Goal: Information Seeking & Learning: Learn about a topic

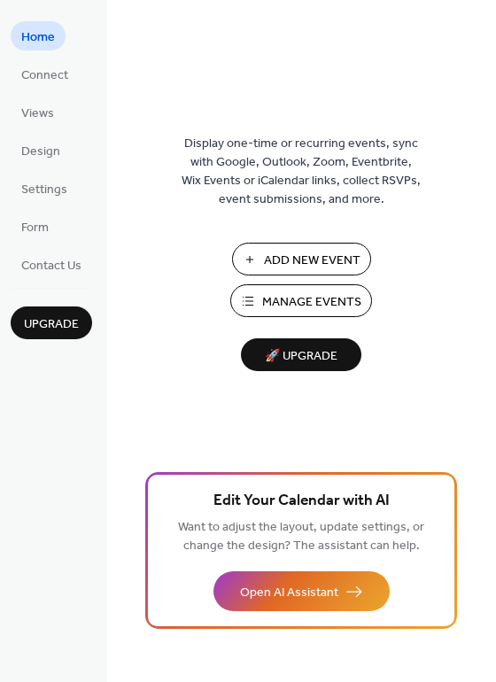
click at [300, 297] on span "Manage Events" at bounding box center [311, 302] width 99 height 19
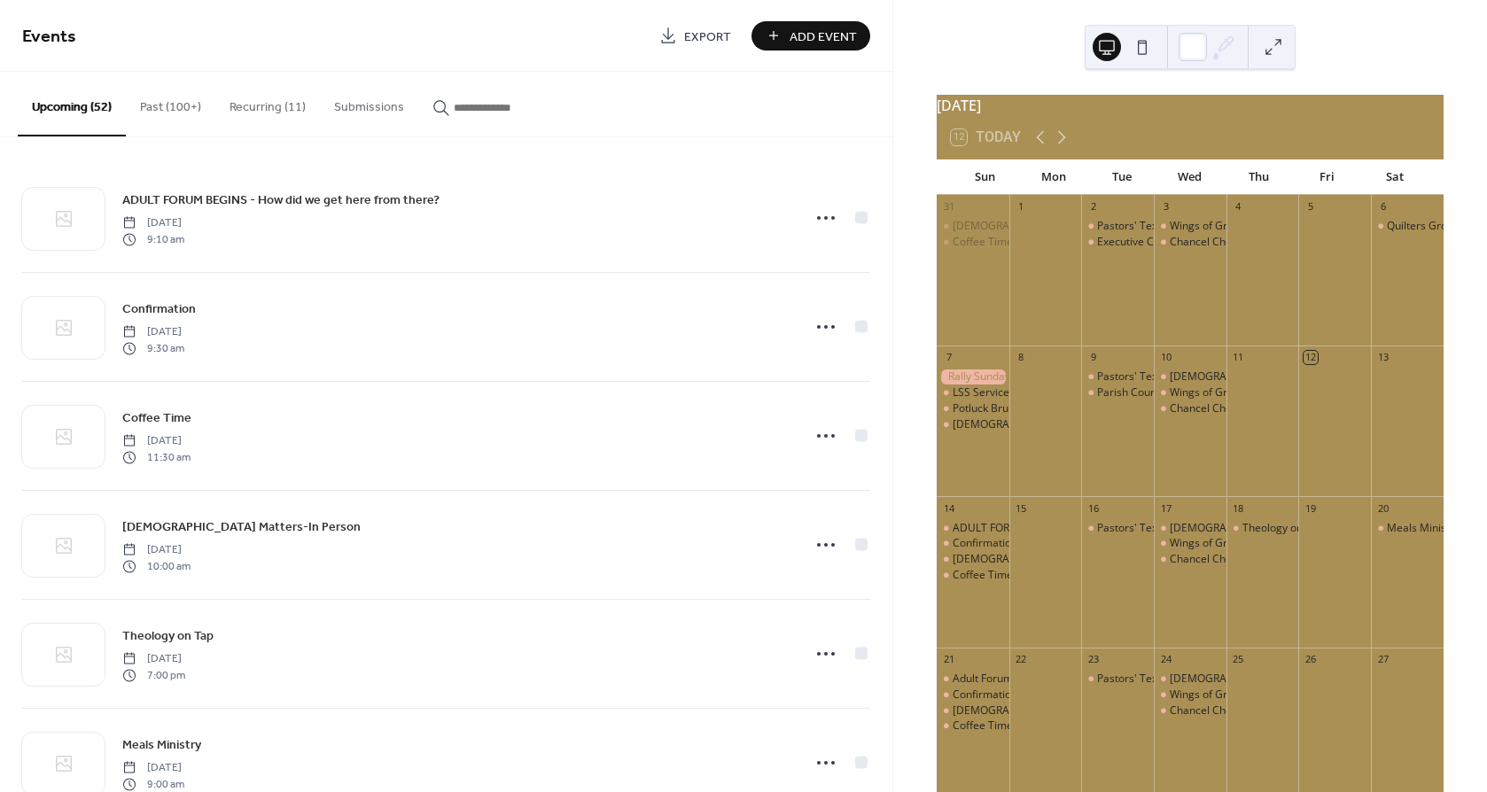
click at [466, 113] on input "button" at bounding box center [507, 107] width 106 height 19
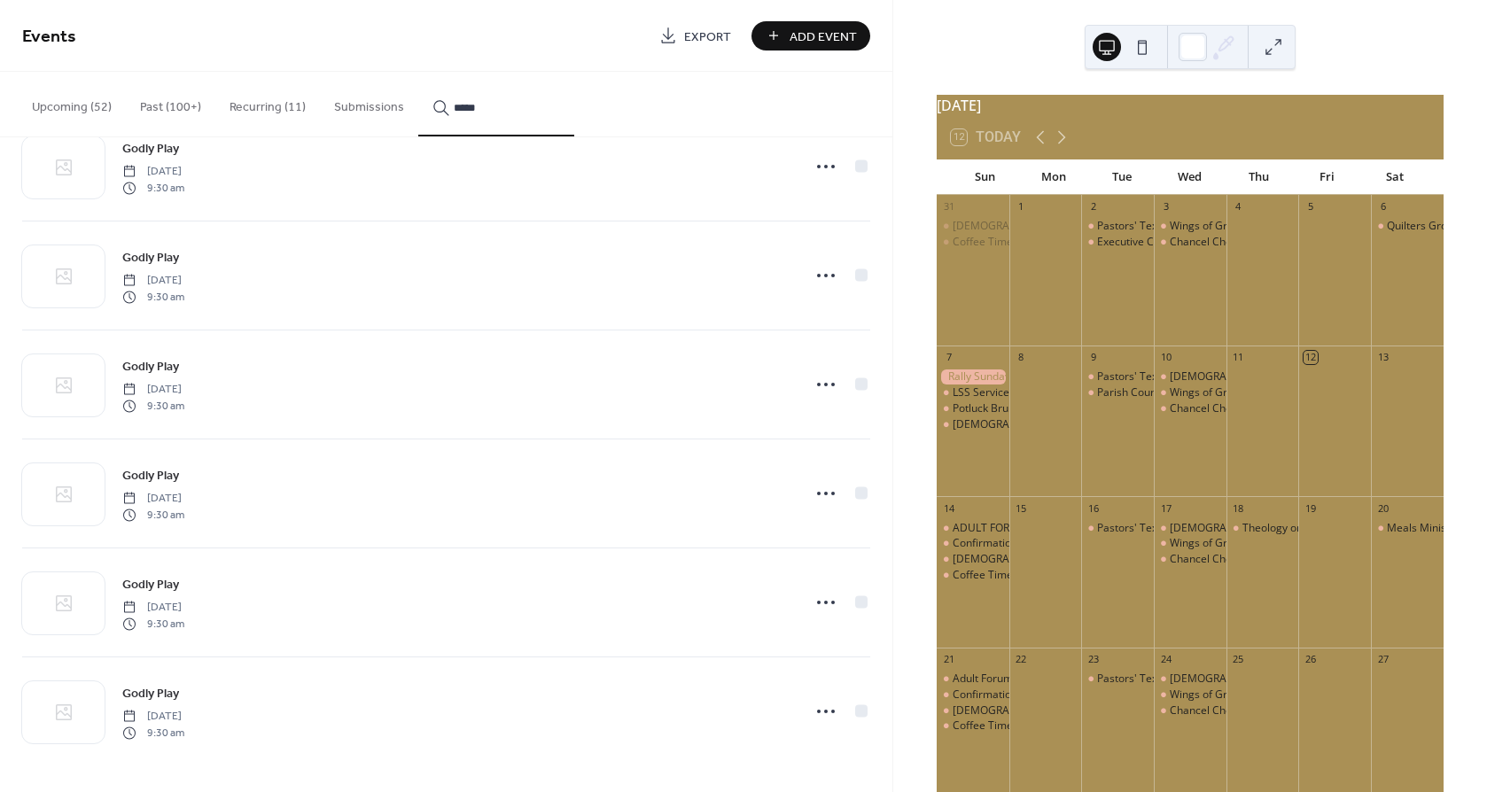
scroll to position [488, 0]
drag, startPoint x: 886, startPoint y: 598, endPoint x: 883, endPoint y: 694, distance: 95.8
click at [883, 694] on div "Godly Play [DATE] 9:30 am Godly Play [DATE] 9:30 am Godly Play [DATE] 9:30 am G…" at bounding box center [446, 464] width 892 height 655
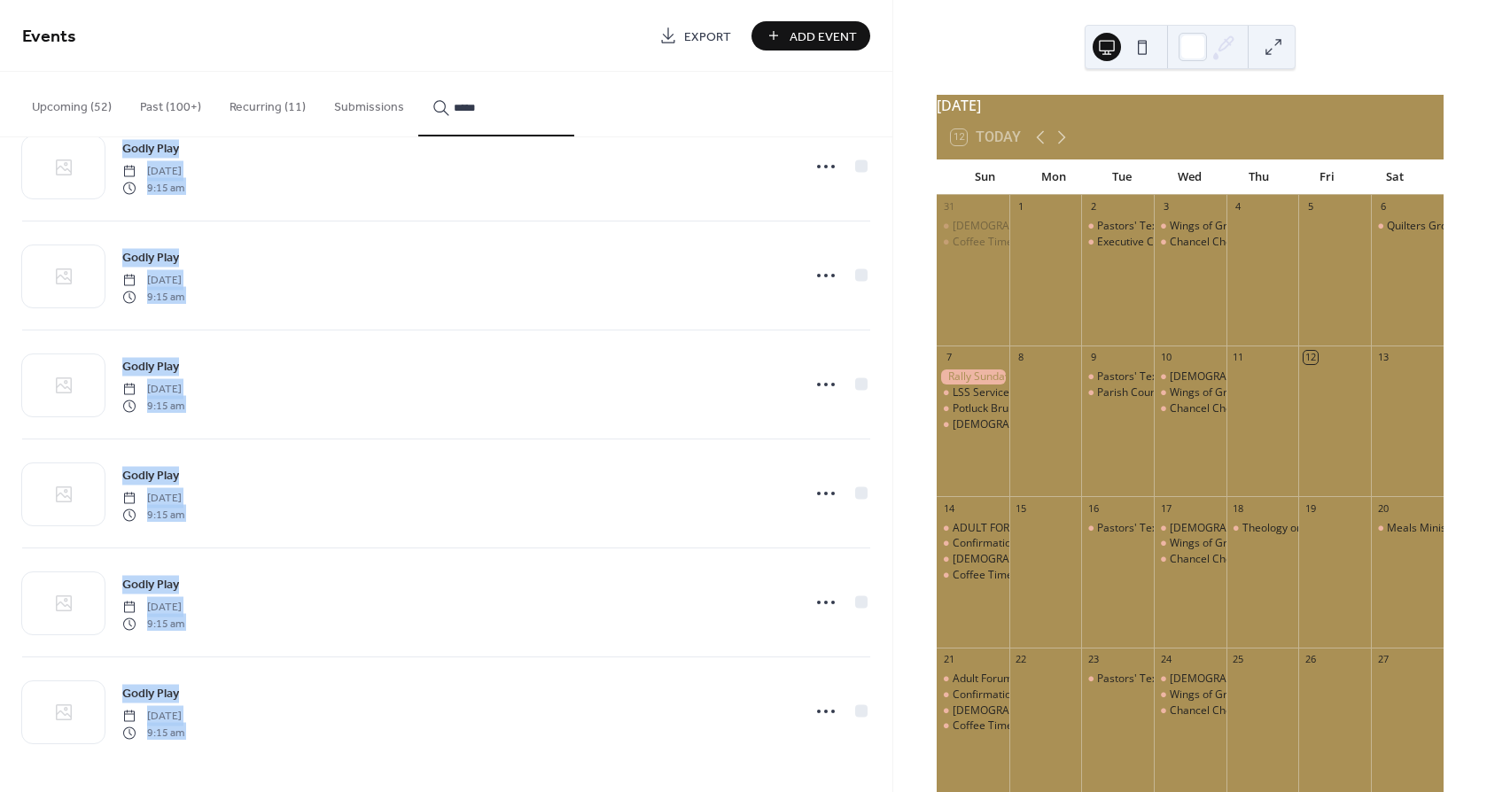
click at [475, 576] on div "Godly Play [DATE] 9:15 am" at bounding box center [455, 602] width 667 height 57
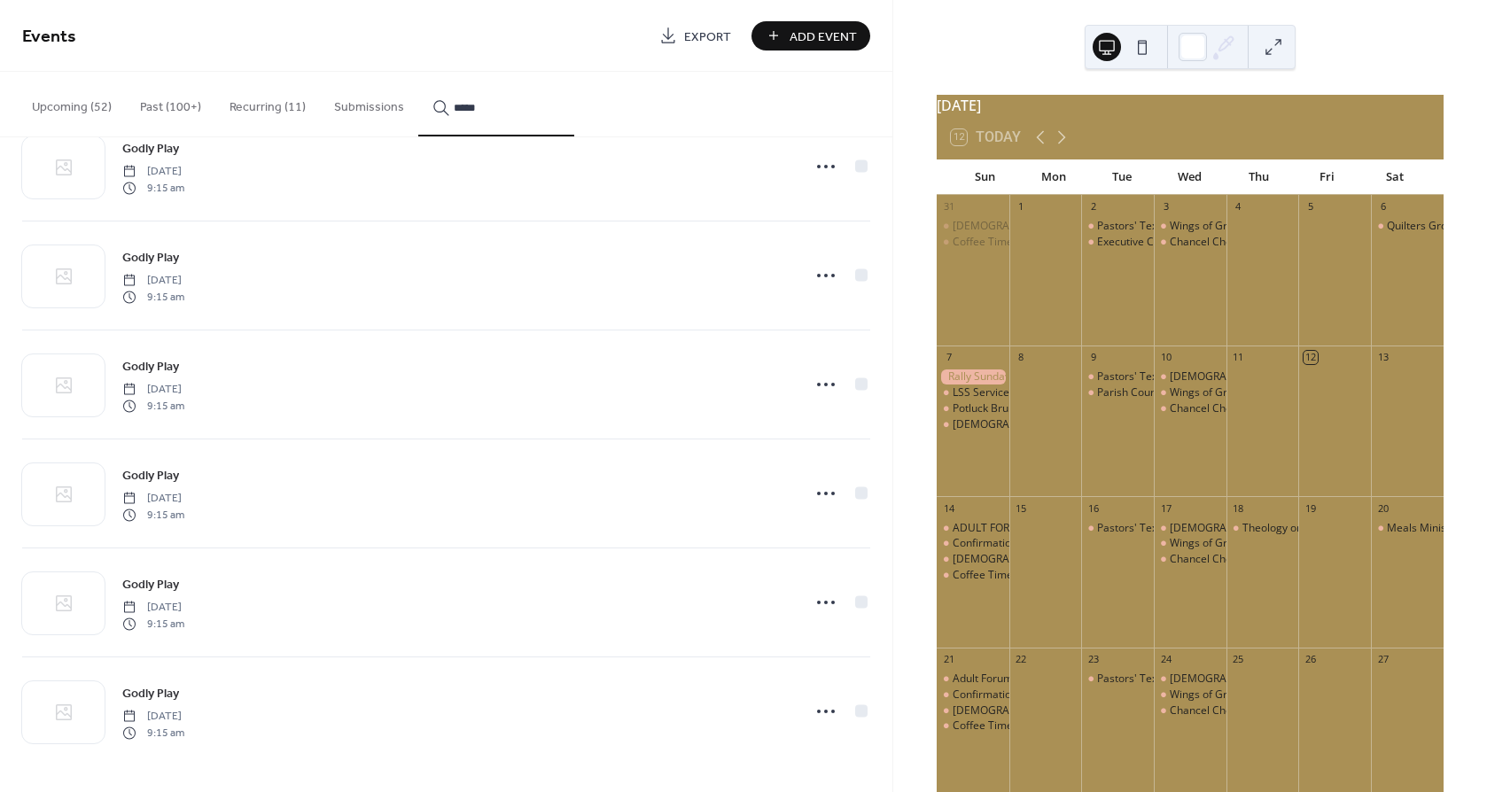
click at [526, 105] on input "*****" at bounding box center [507, 107] width 106 height 19
type input "*"
click at [497, 108] on input "*" at bounding box center [507, 107] width 106 height 19
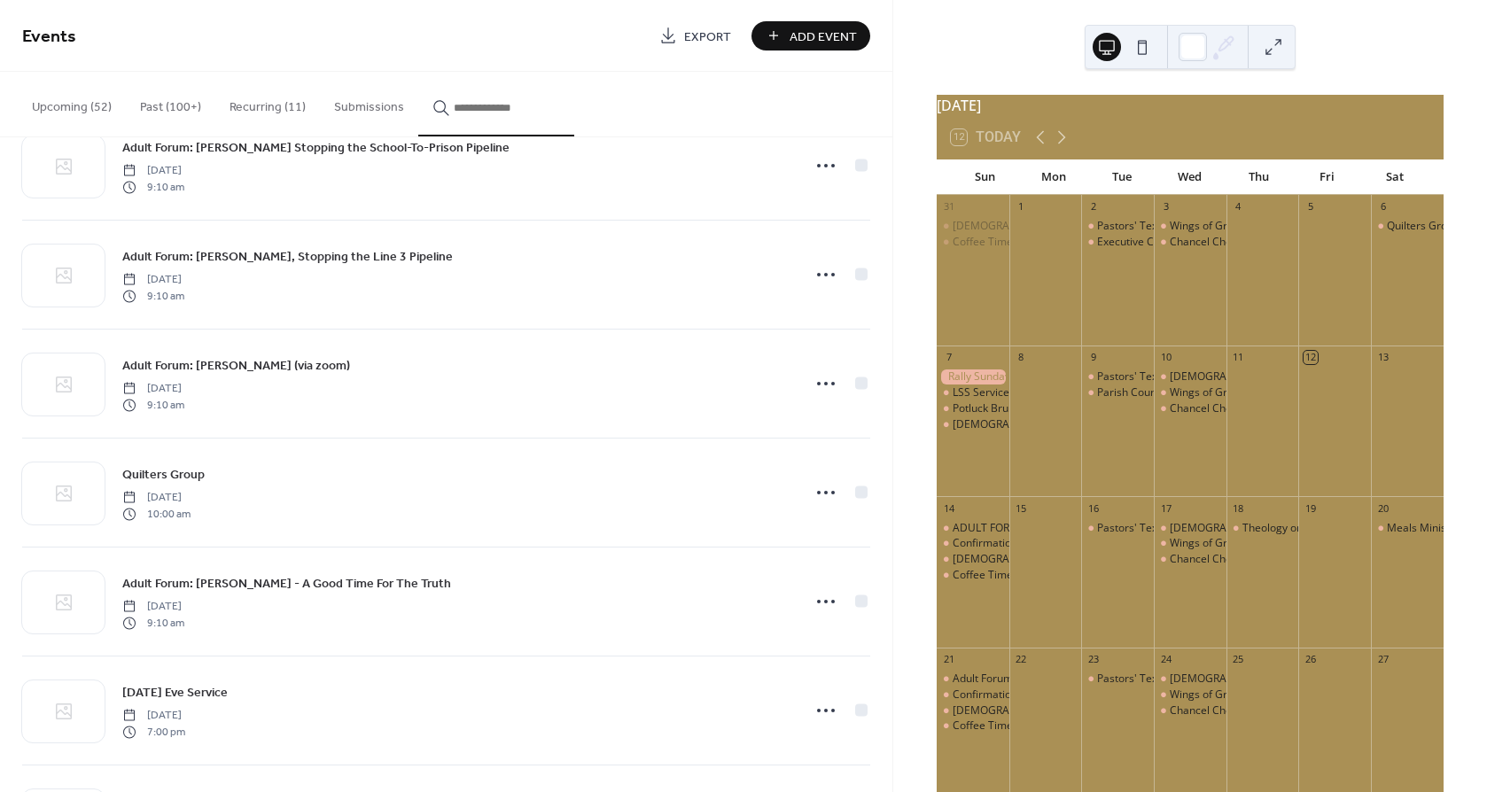
scroll to position [0, 0]
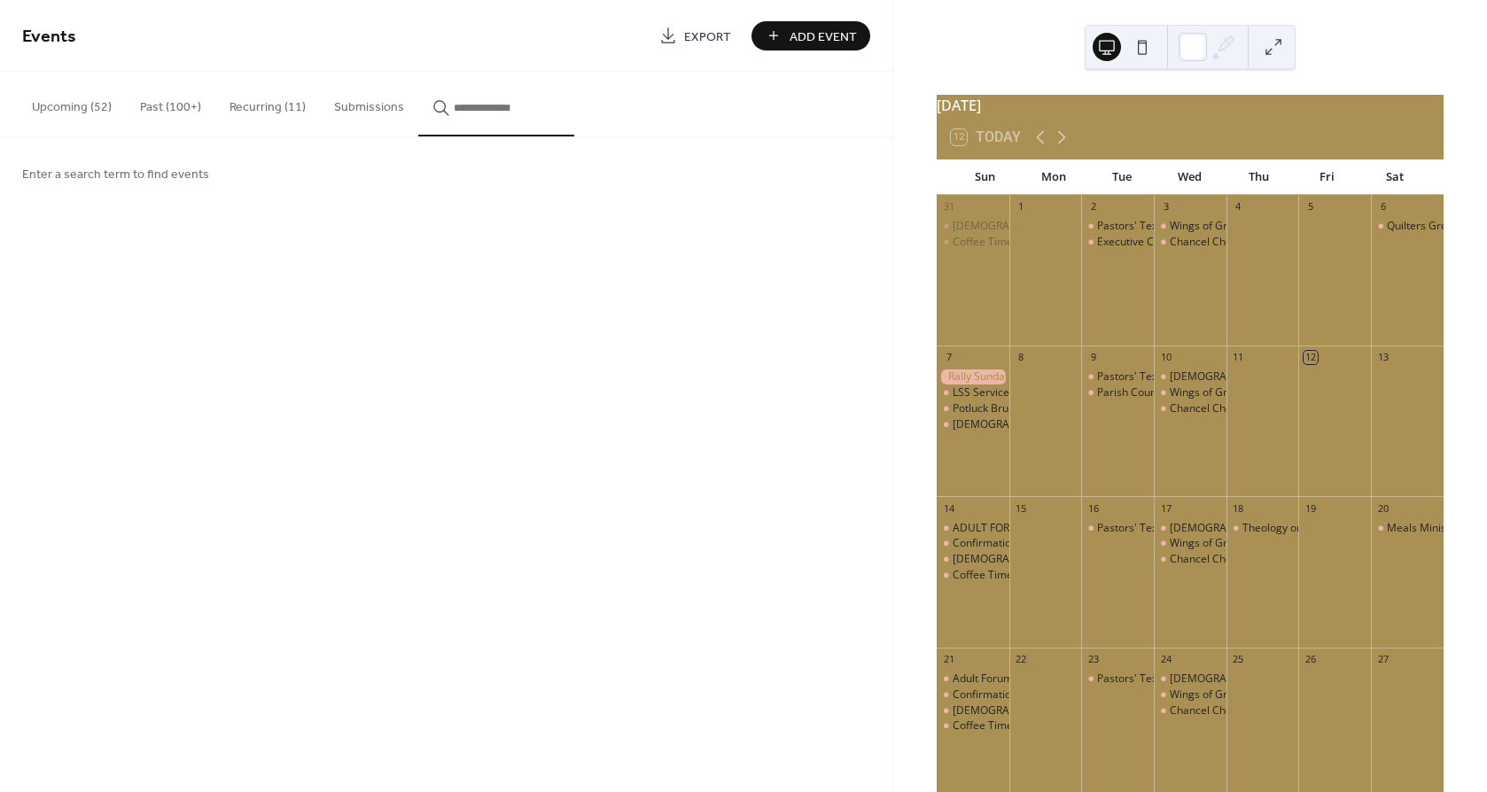
click at [246, 201] on div "Enter a search term to find events" at bounding box center [446, 173] width 892 height 72
click at [77, 103] on button "Upcoming (52)" at bounding box center [72, 103] width 108 height 63
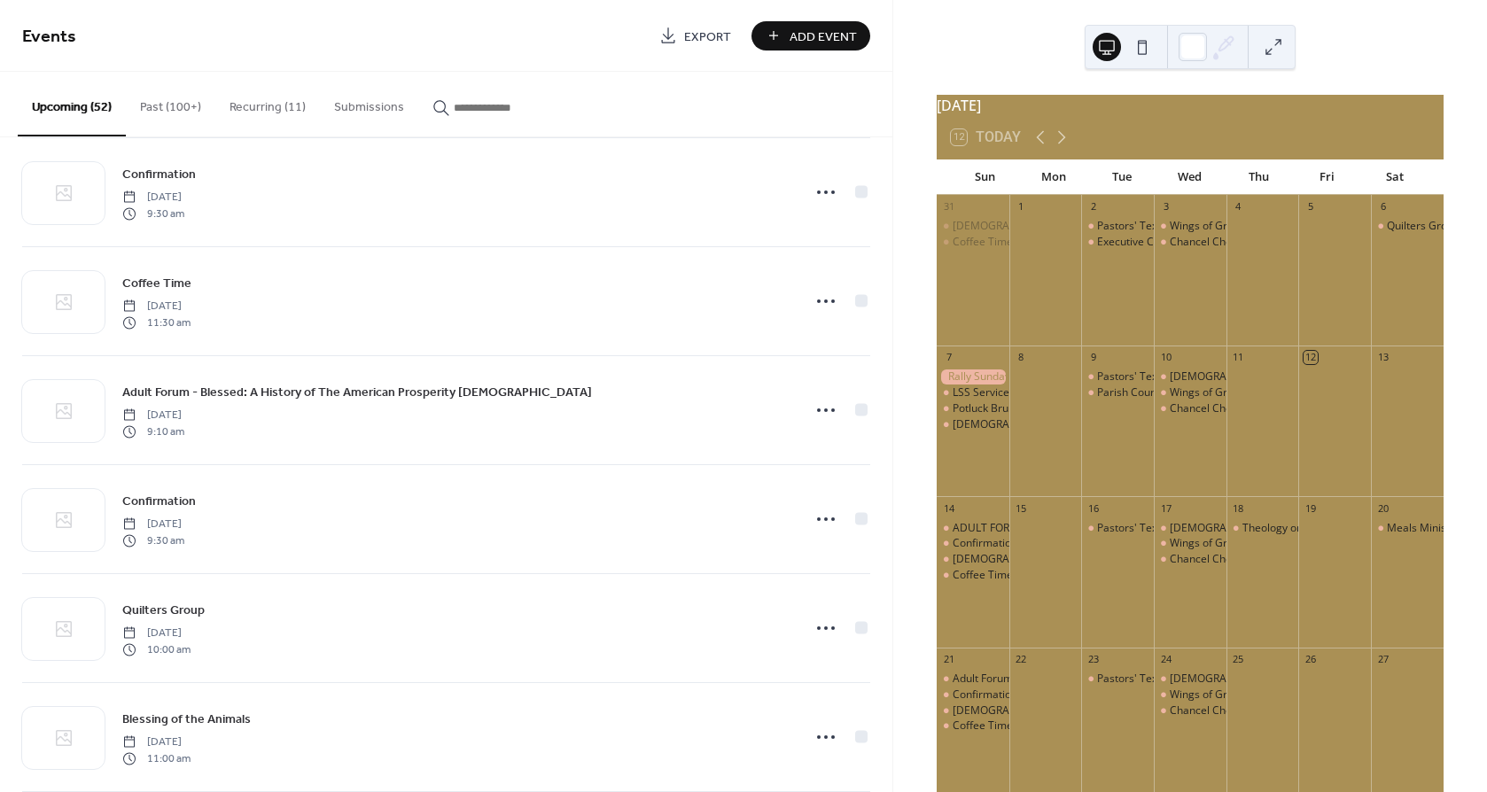
scroll to position [787, 0]
click at [993, 307] on div "Holy Eucharist Coffee Time" at bounding box center [973, 279] width 73 height 121
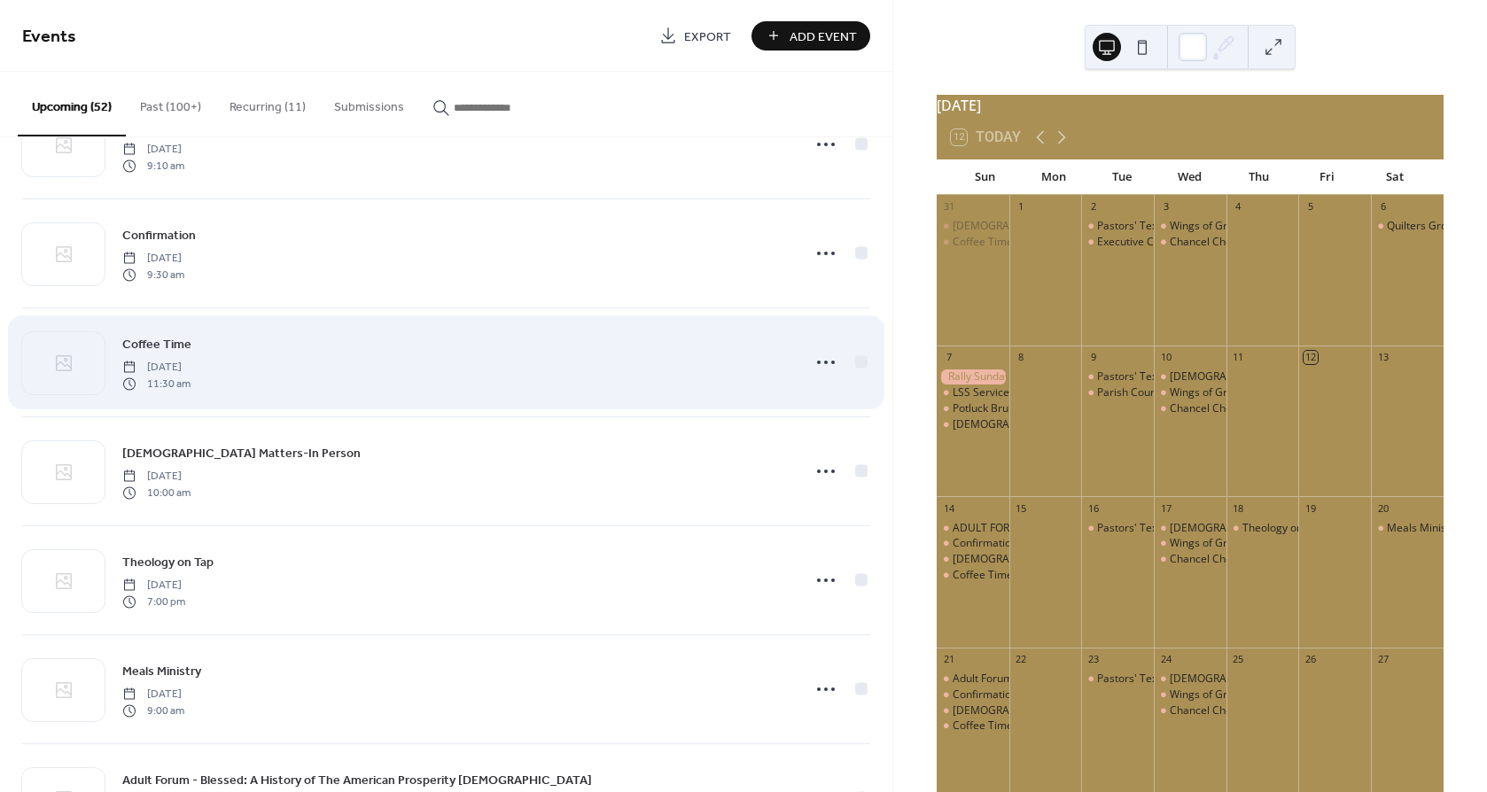
scroll to position [0, 0]
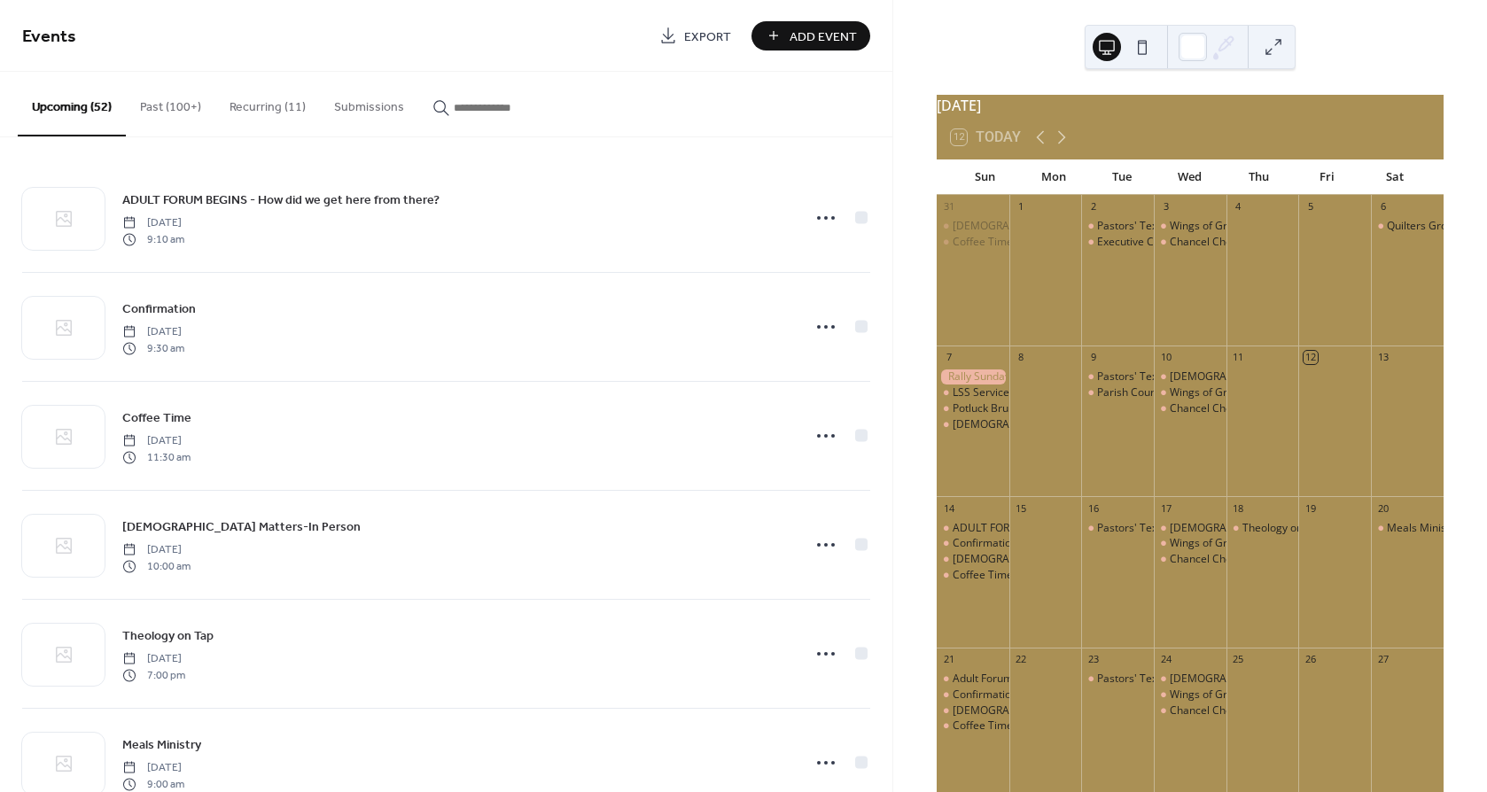
click at [193, 103] on button "Past (100+)" at bounding box center [171, 103] width 90 height 63
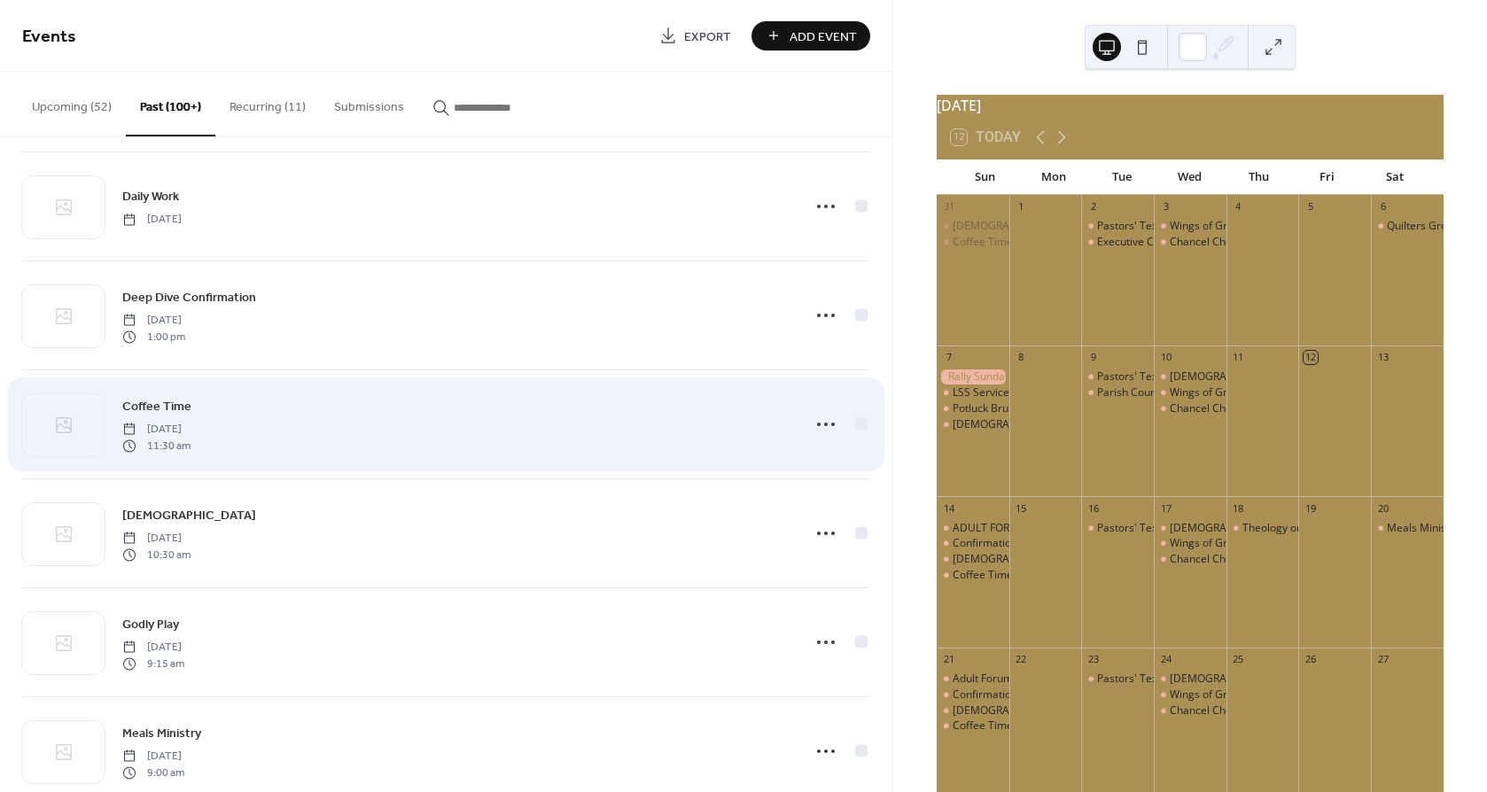
scroll to position [7026, 0]
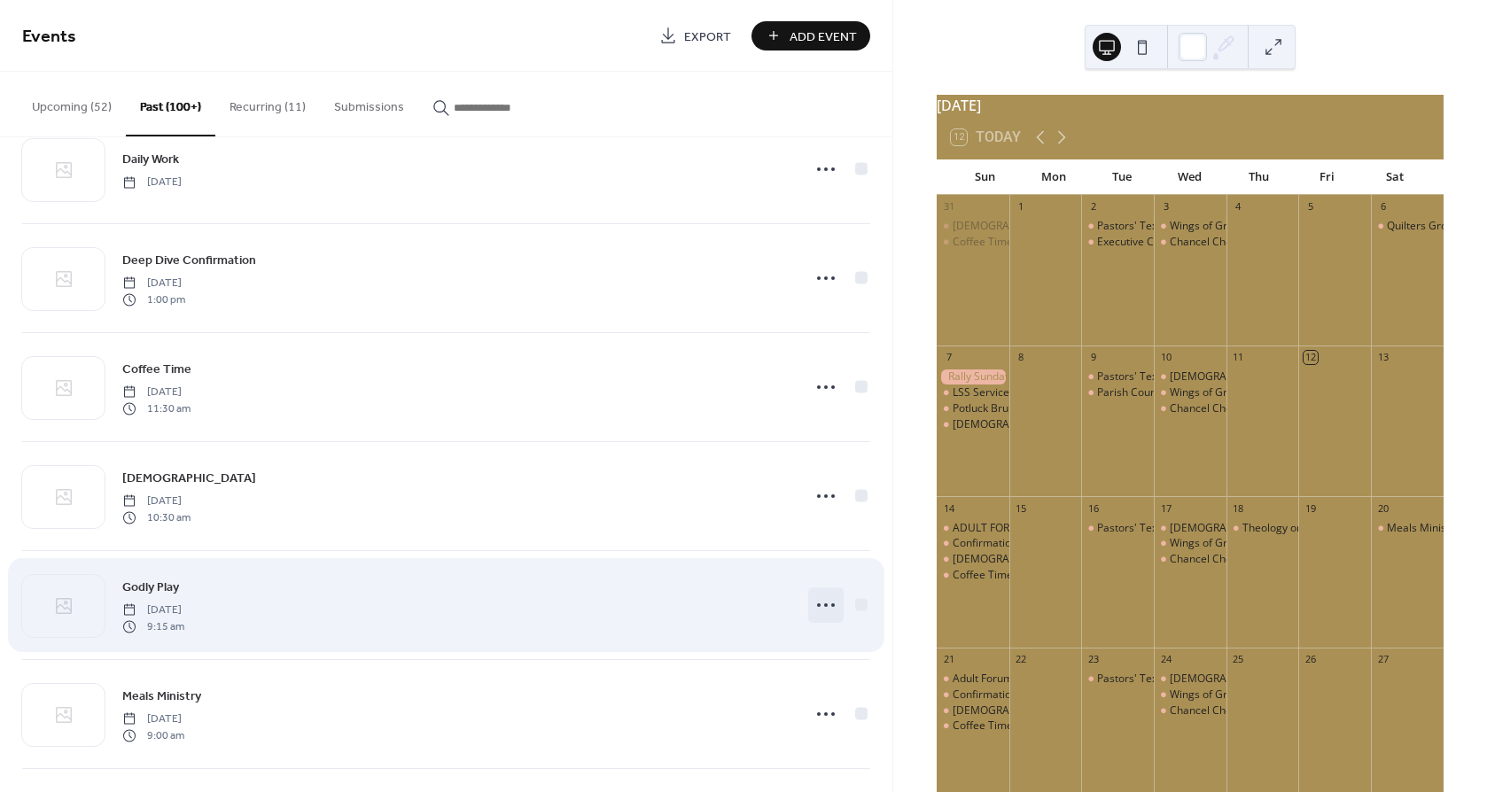
click at [829, 612] on icon at bounding box center [826, 605] width 28 height 28
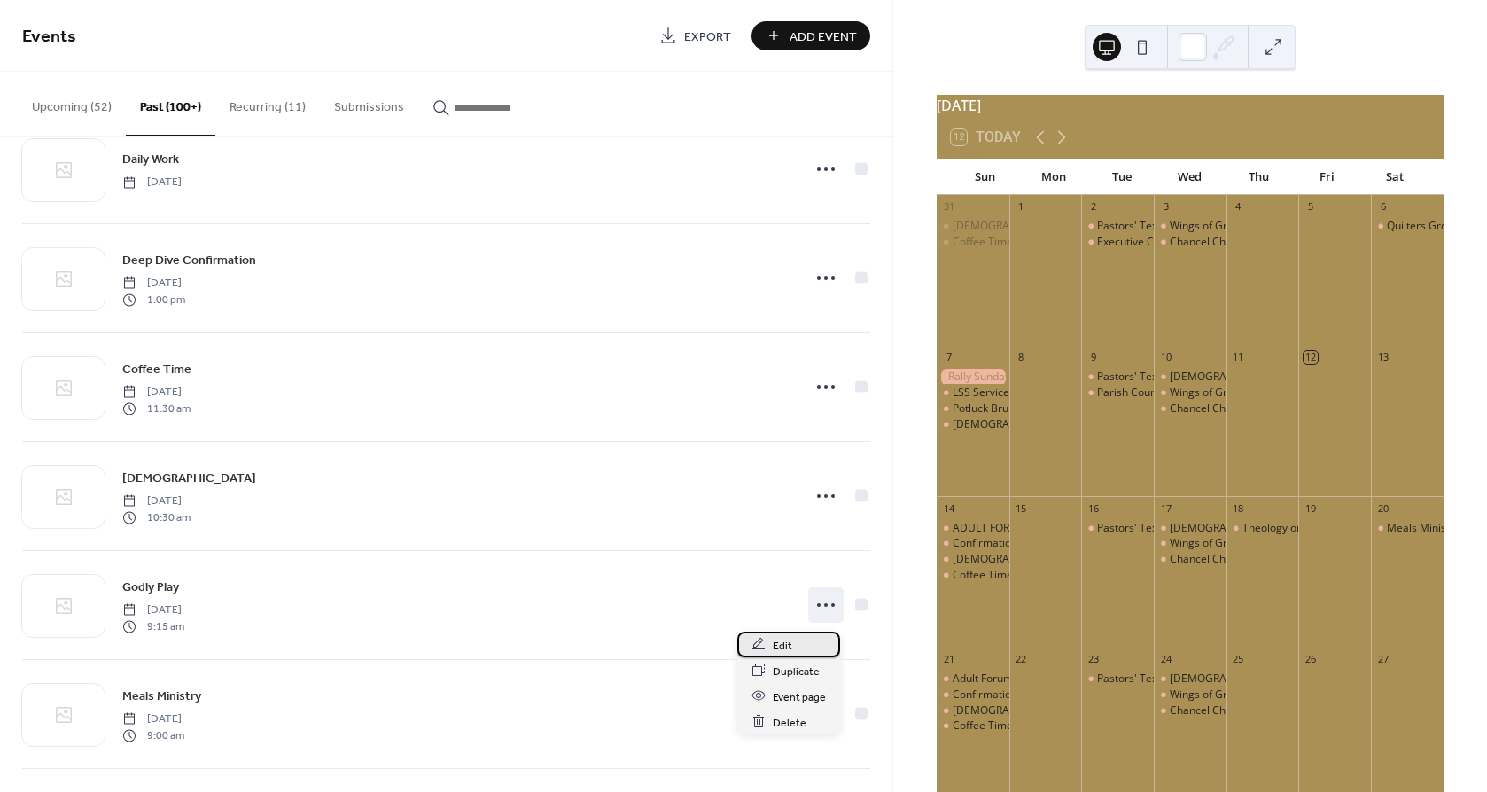
click at [781, 644] on span "Edit" at bounding box center [782, 645] width 19 height 19
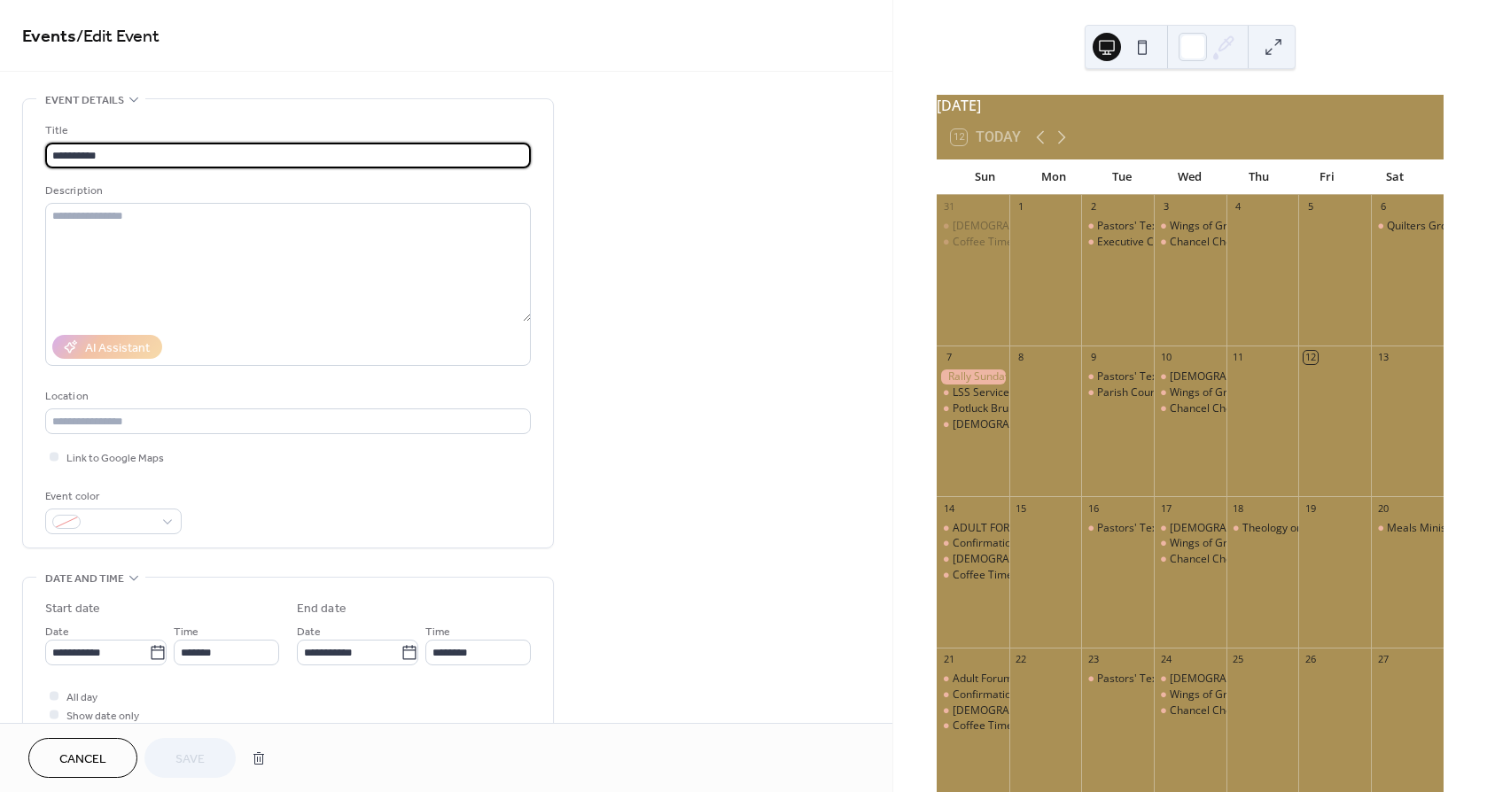
click at [79, 753] on span "Cancel" at bounding box center [82, 760] width 47 height 19
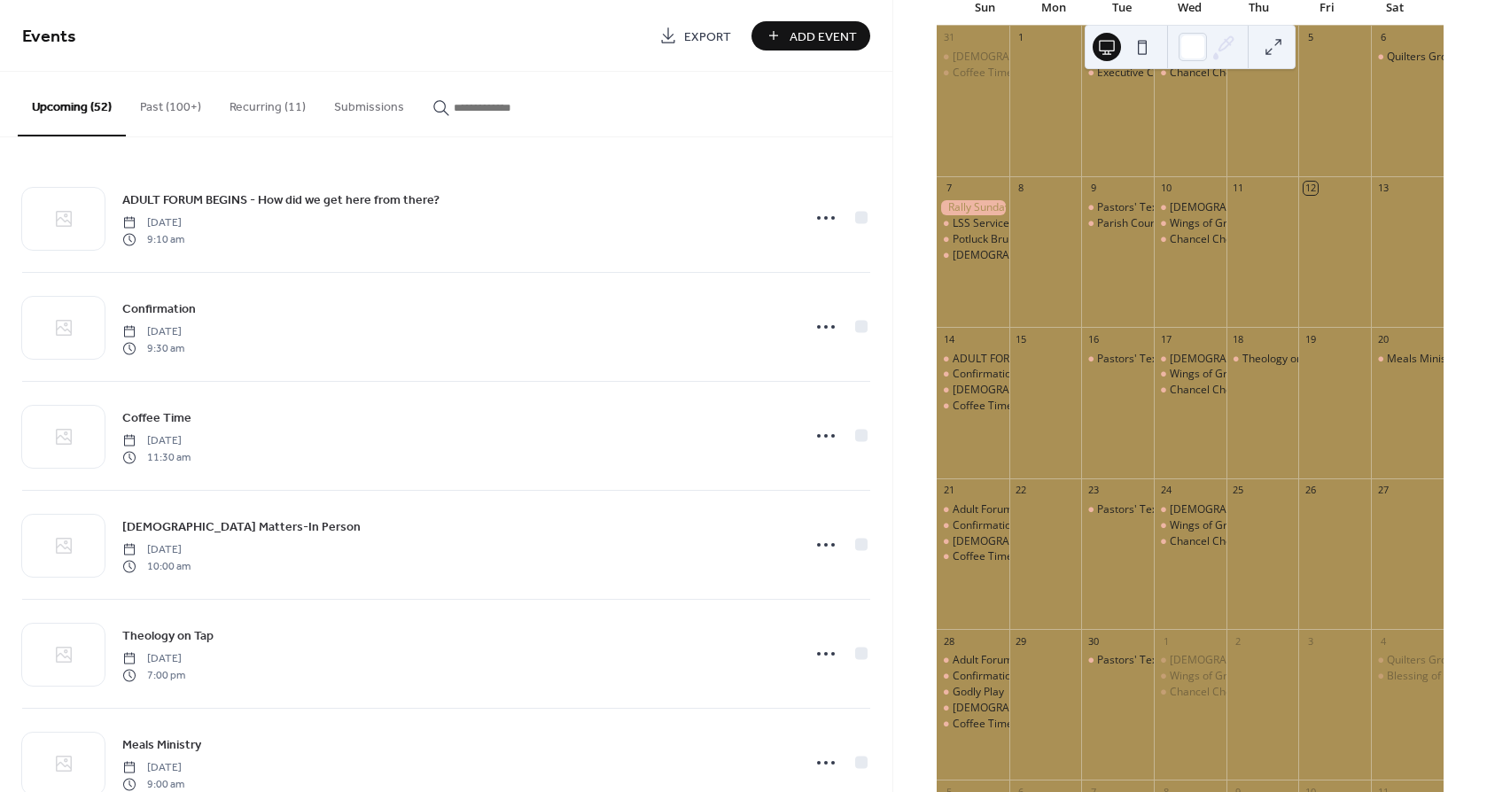
scroll to position [197, 0]
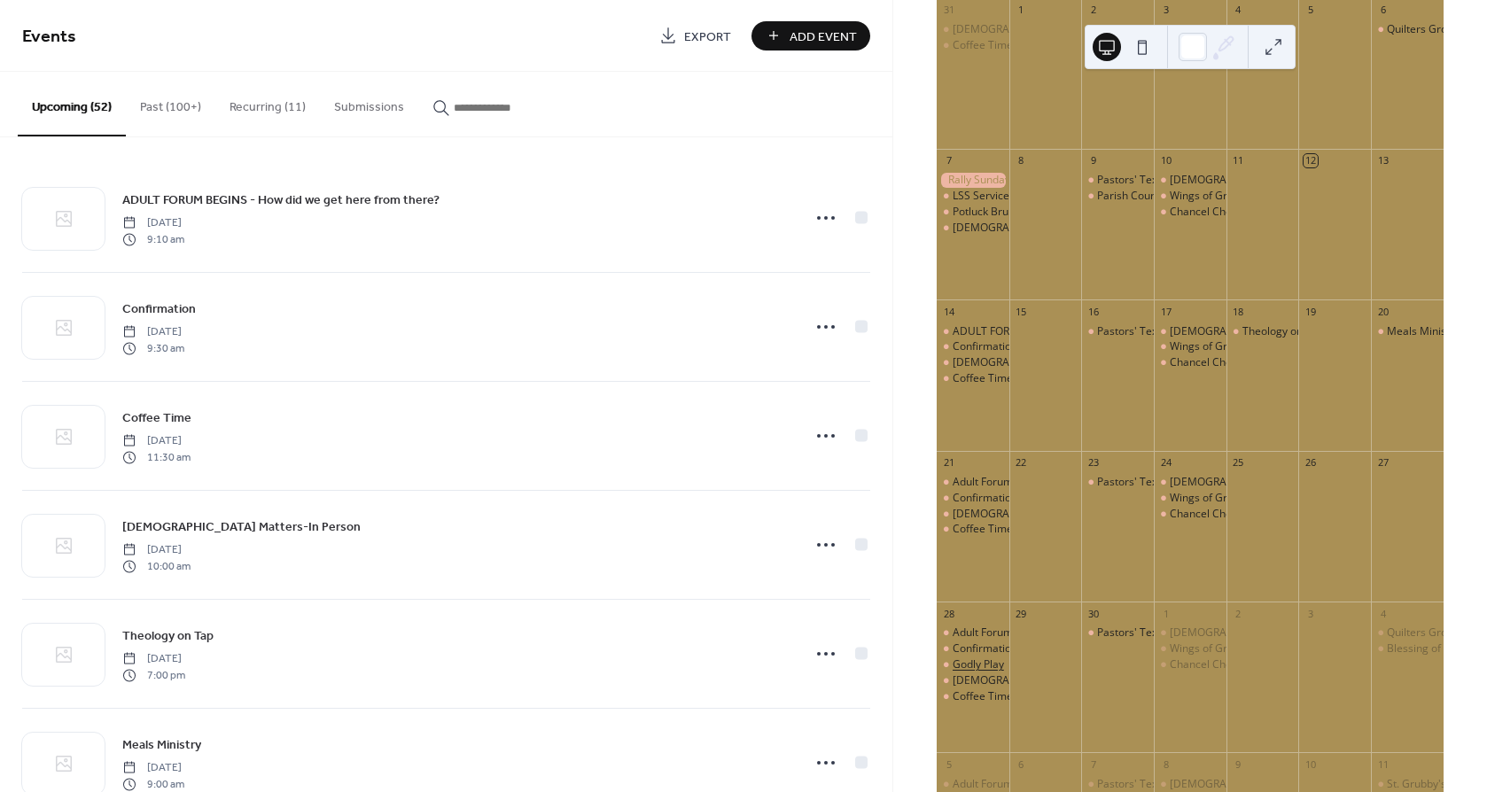
click at [982, 672] on div "Godly Play" at bounding box center [978, 665] width 51 height 15
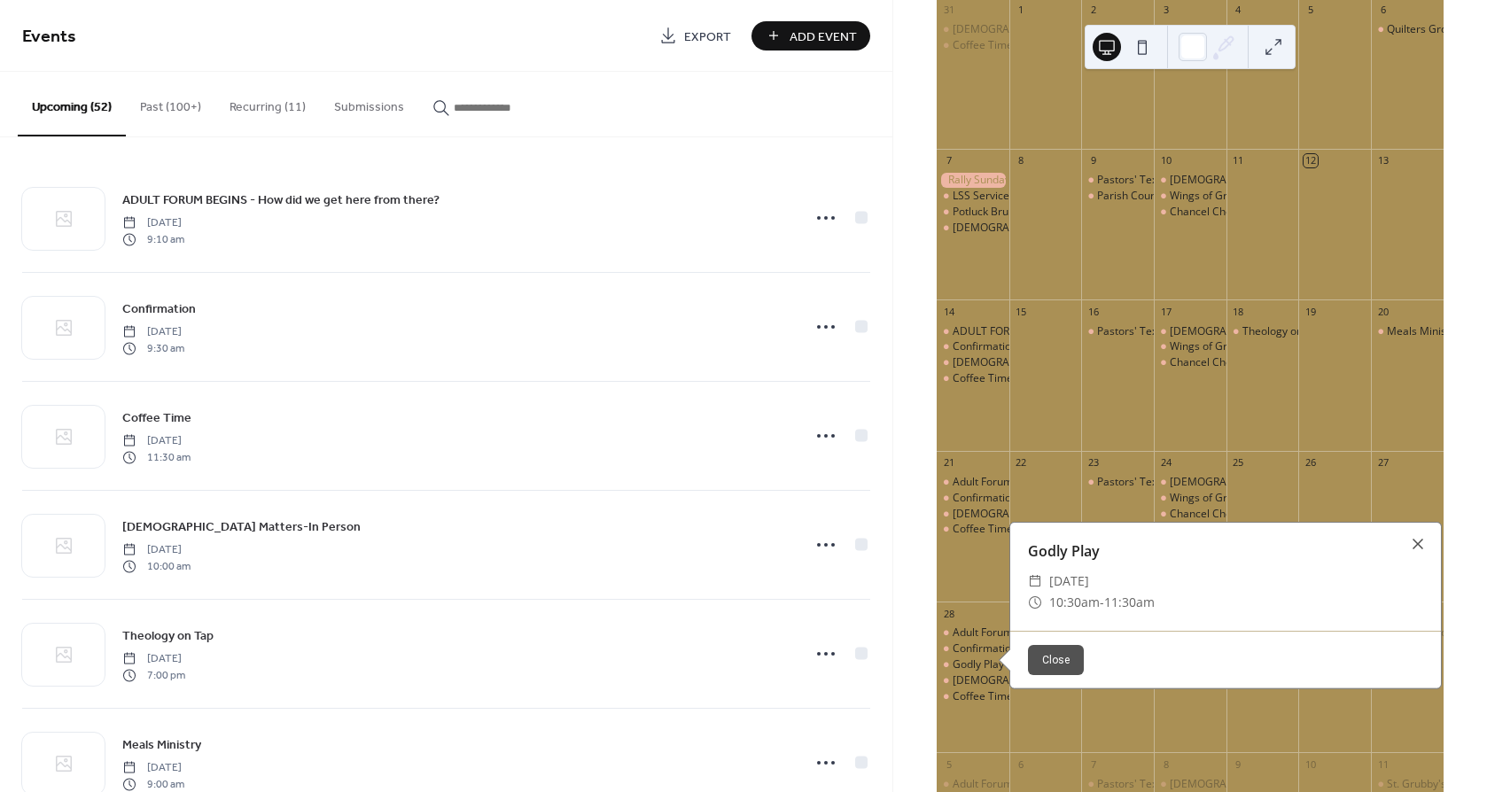
click at [1047, 666] on button "Close" at bounding box center [1056, 660] width 56 height 30
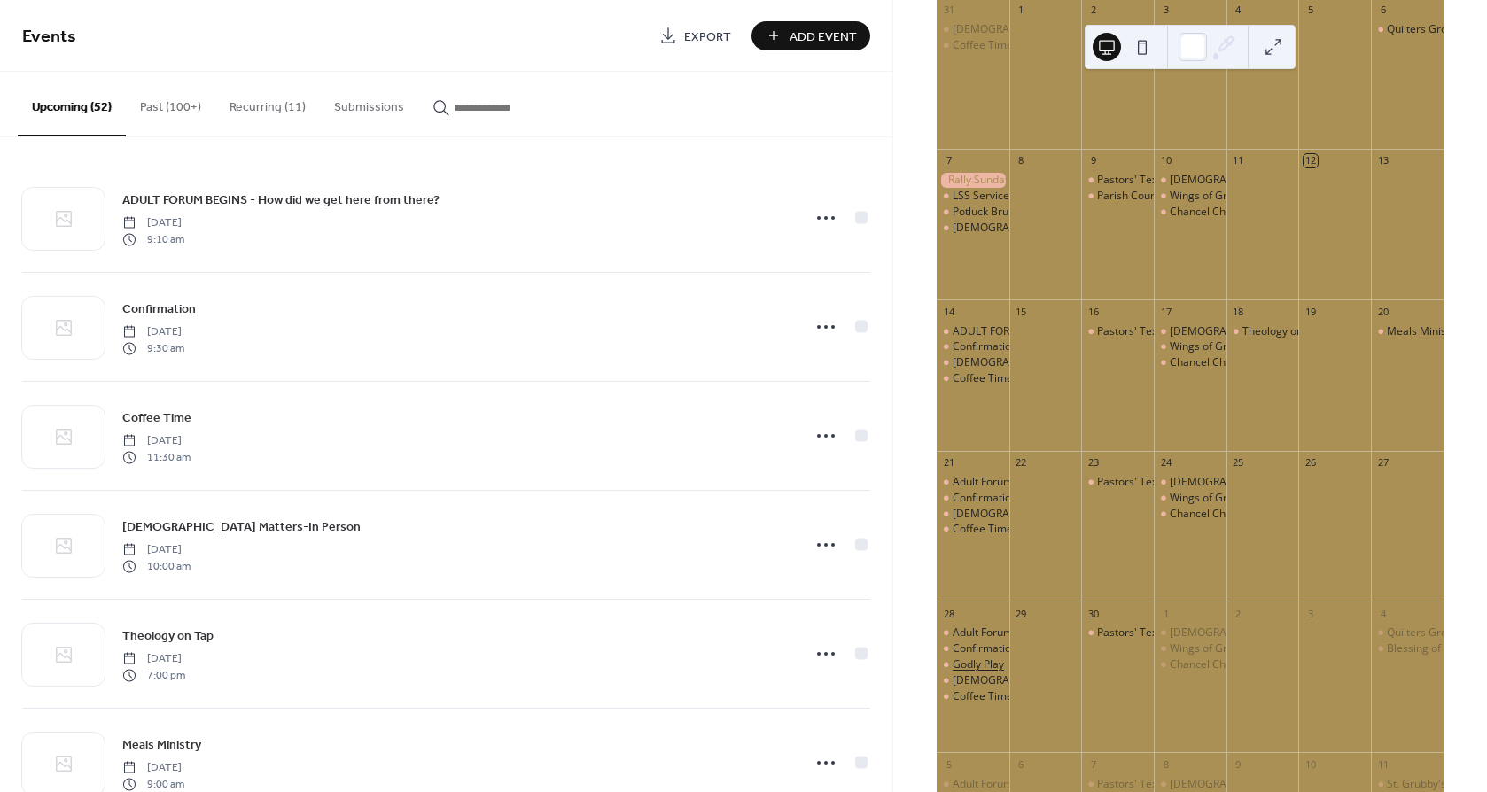
click at [994, 672] on div "Godly Play" at bounding box center [978, 665] width 51 height 15
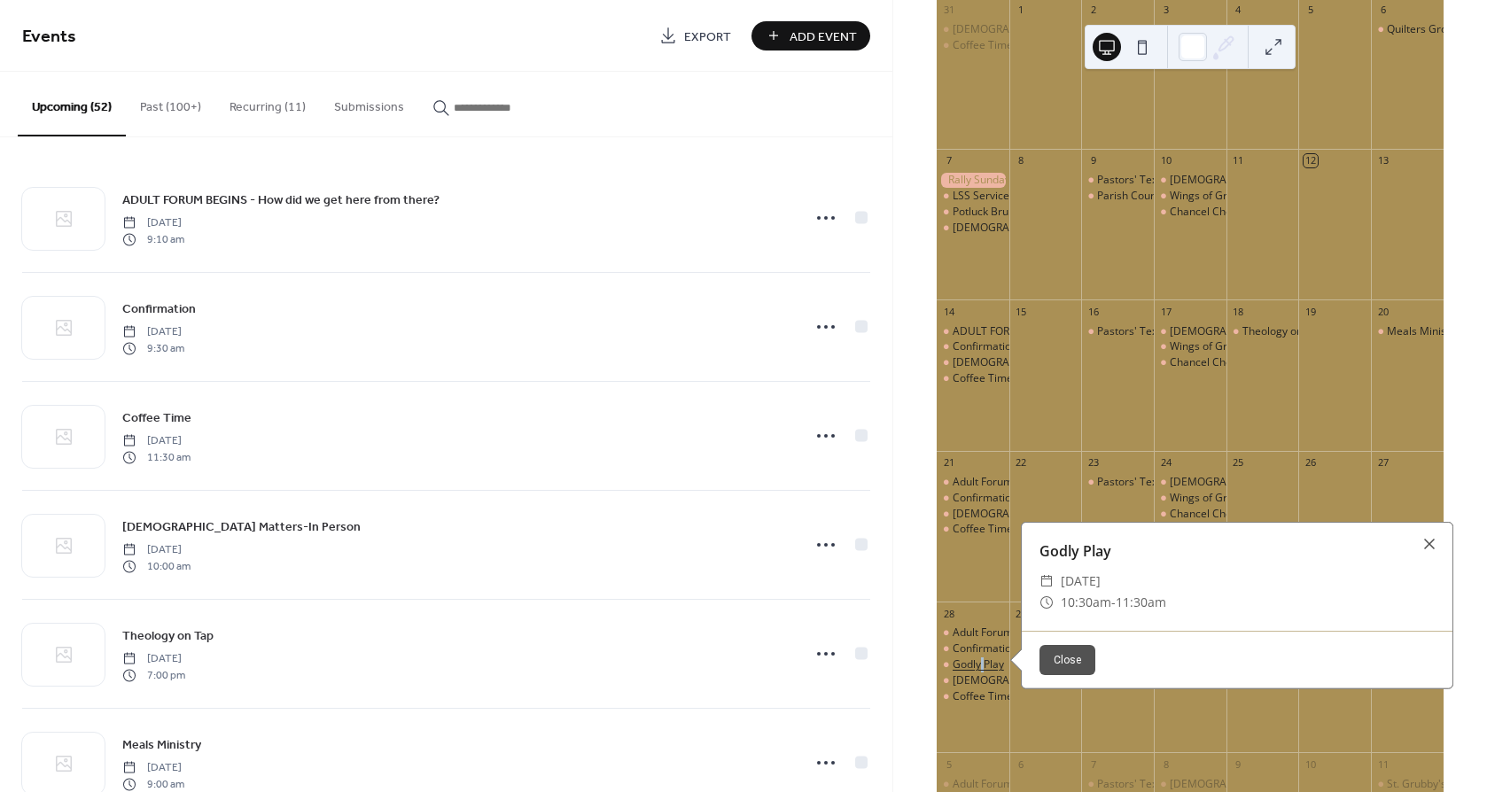
click at [994, 672] on div "Godly Play" at bounding box center [978, 665] width 51 height 15
click at [983, 673] on div "Godly Play" at bounding box center [978, 665] width 51 height 15
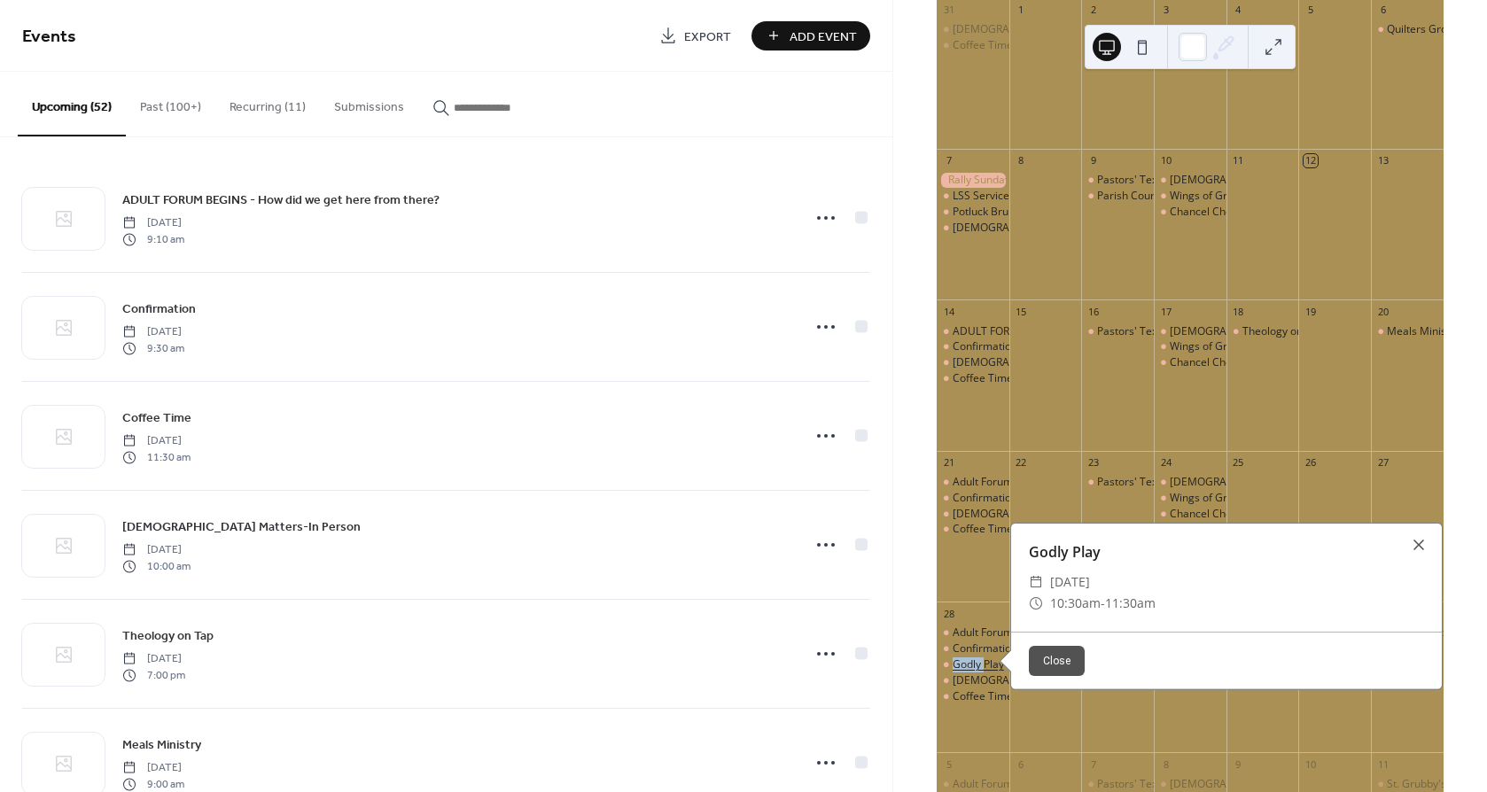
click at [983, 673] on div "Godly Play" at bounding box center [978, 665] width 51 height 15
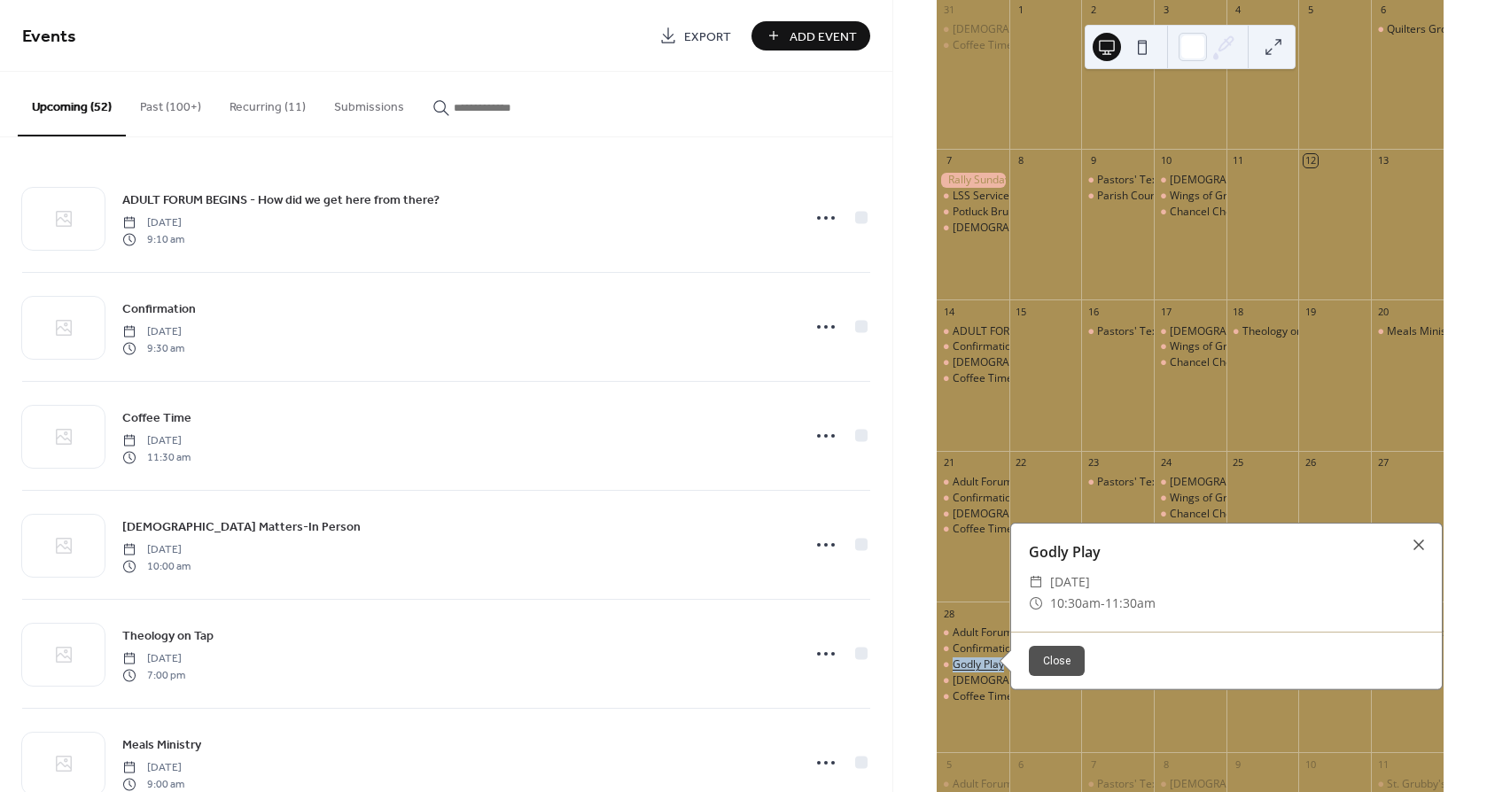
click at [983, 673] on div "Godly Play" at bounding box center [978, 665] width 51 height 15
click at [1079, 475] on div "22" at bounding box center [1045, 463] width 73 height 24
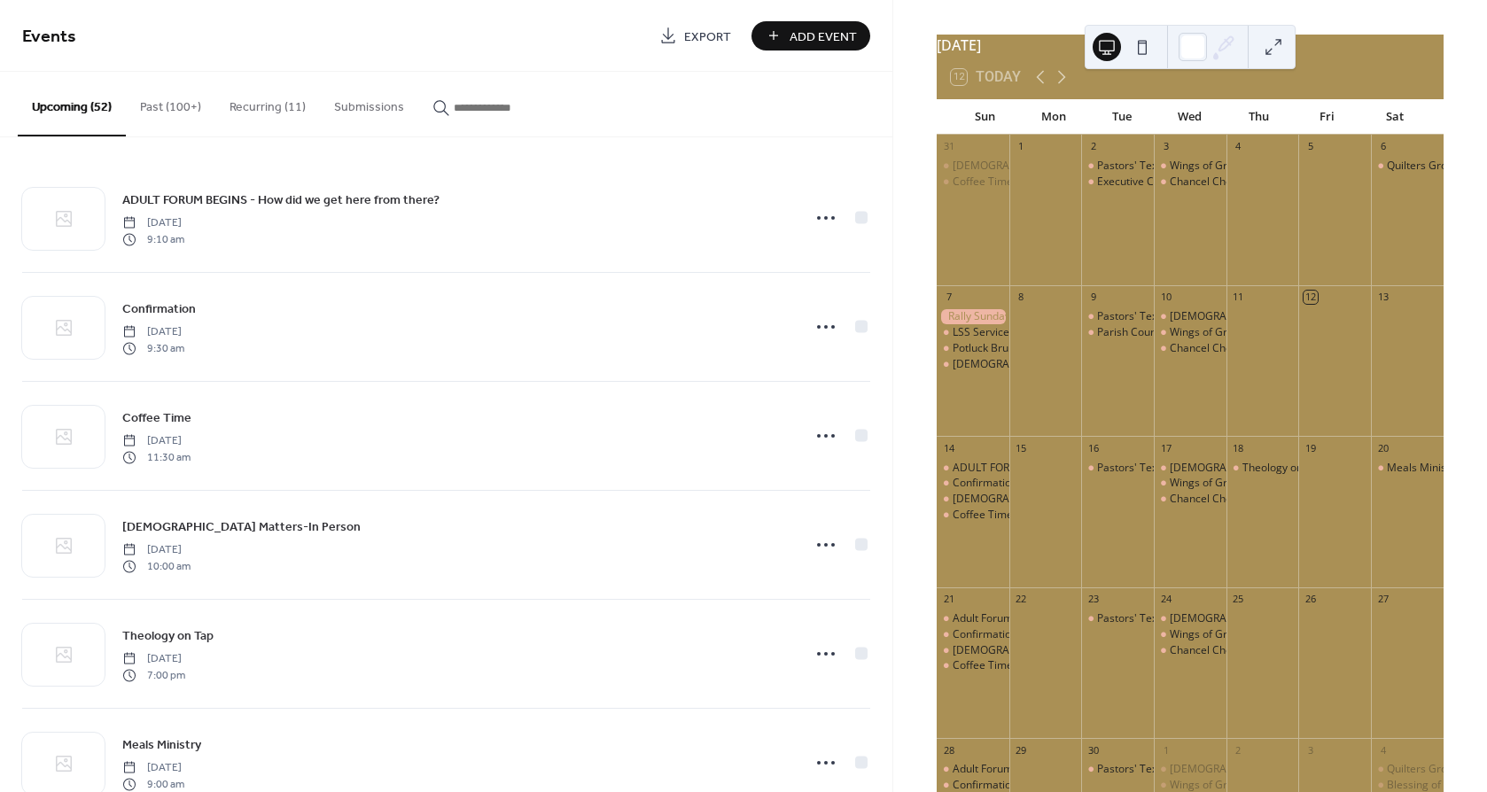
scroll to position [0, 0]
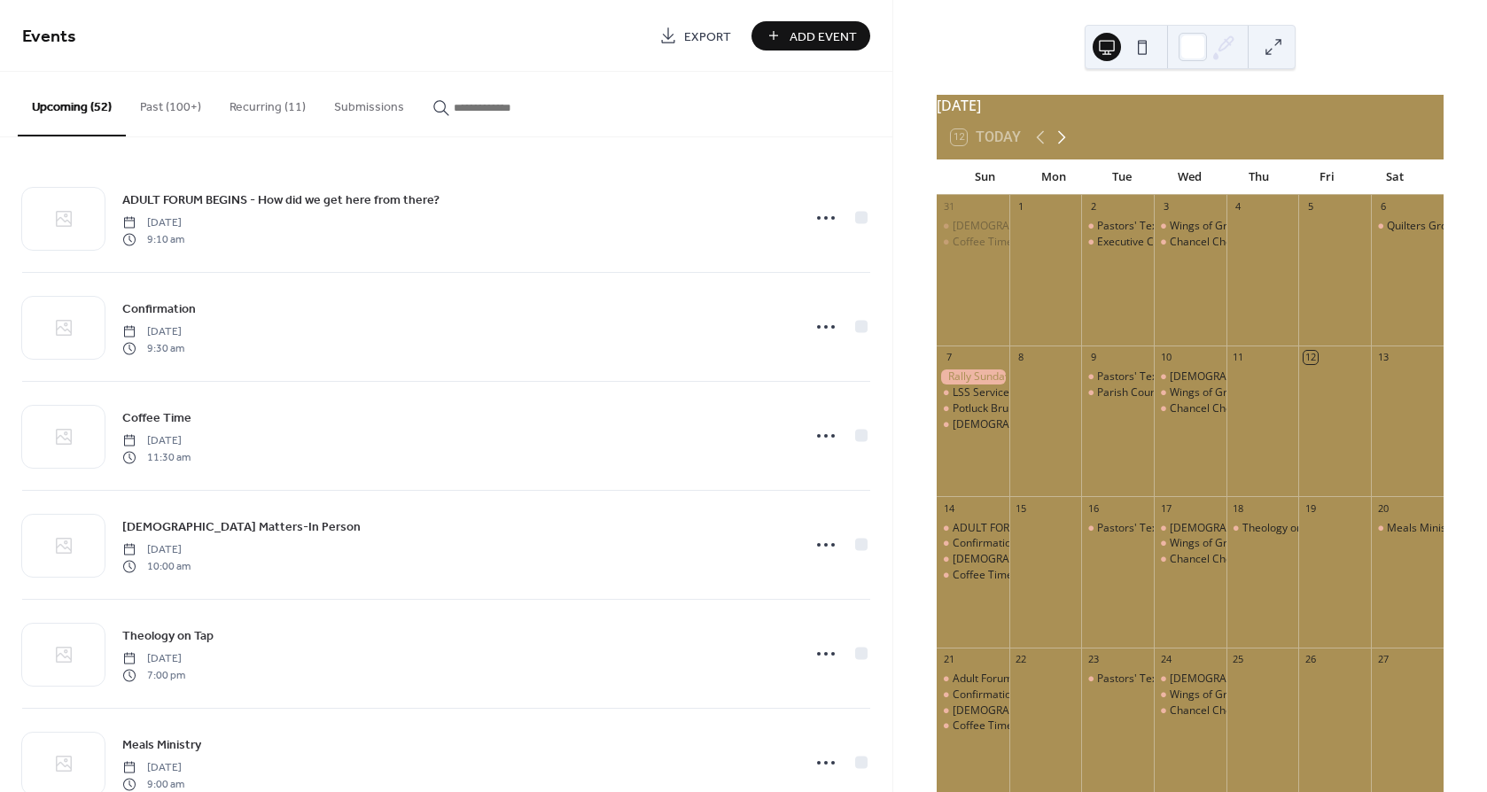
click at [1058, 143] on icon at bounding box center [1061, 137] width 21 height 21
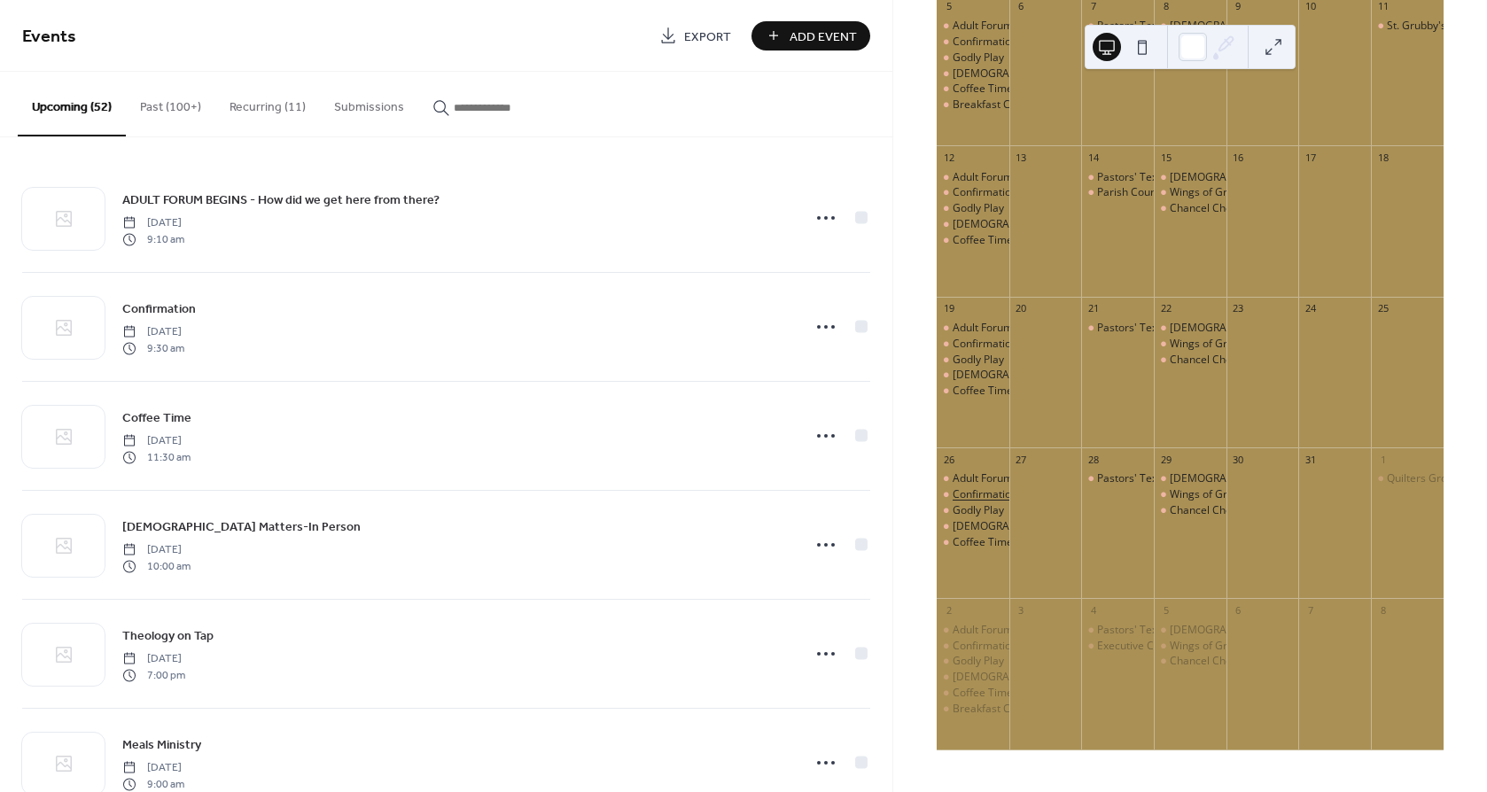
click at [974, 495] on div "Confirmation" at bounding box center [985, 494] width 65 height 15
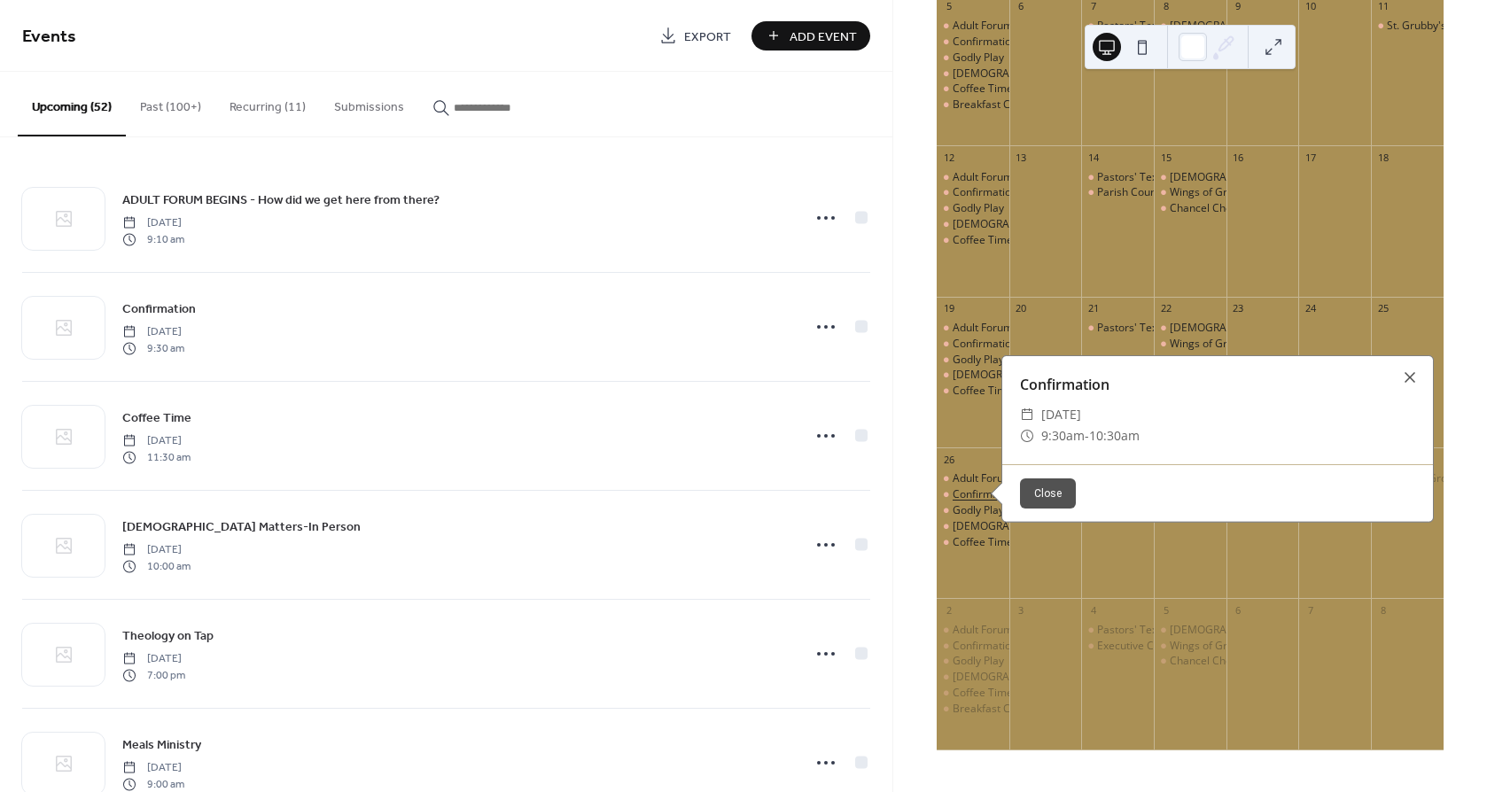
click at [974, 493] on div "Confirmation" at bounding box center [985, 494] width 65 height 15
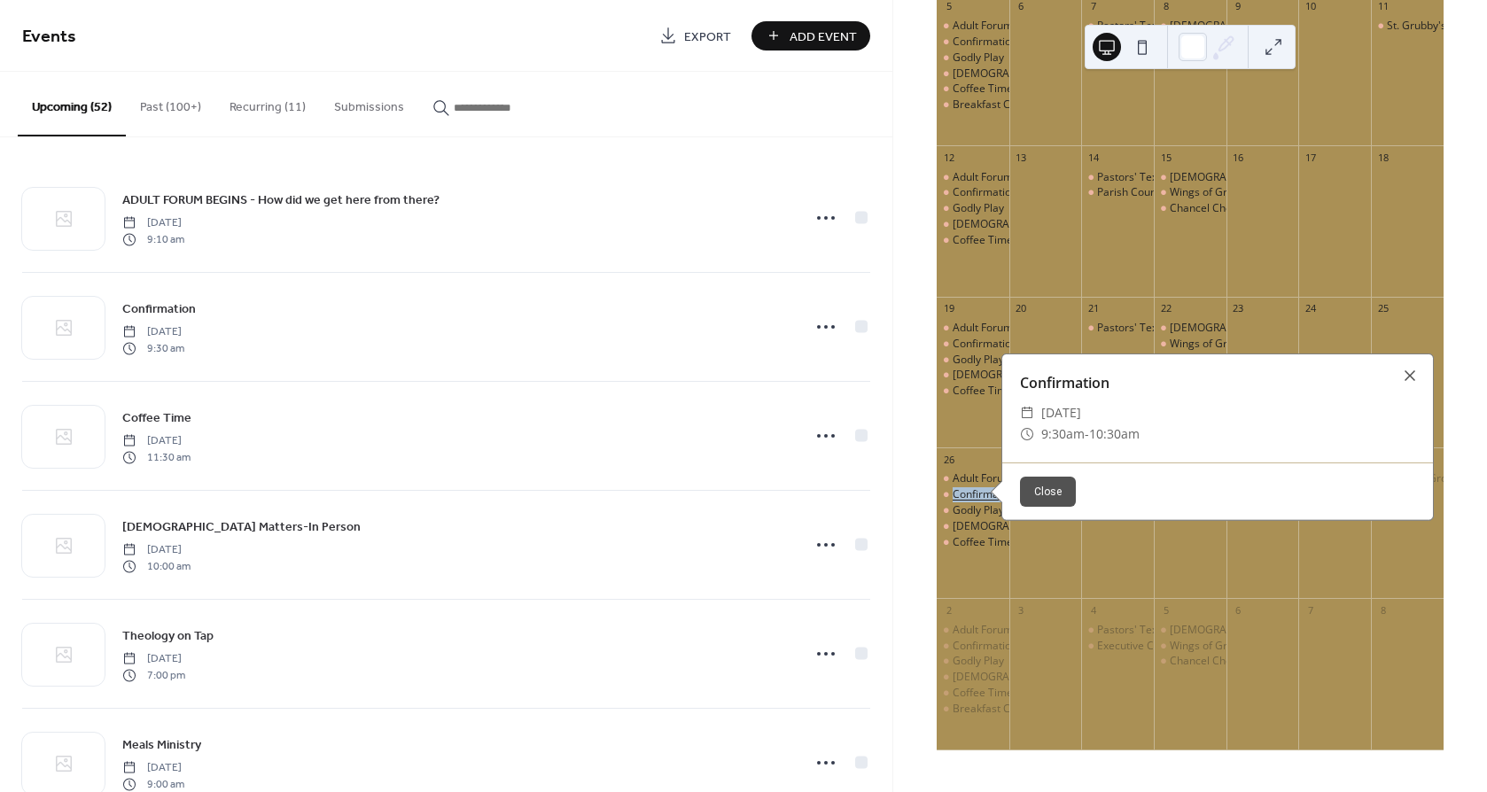
click at [974, 493] on div "Confirmation" at bounding box center [985, 494] width 65 height 15
click at [974, 527] on div "Holy Eucharist" at bounding box center [1011, 526] width 117 height 15
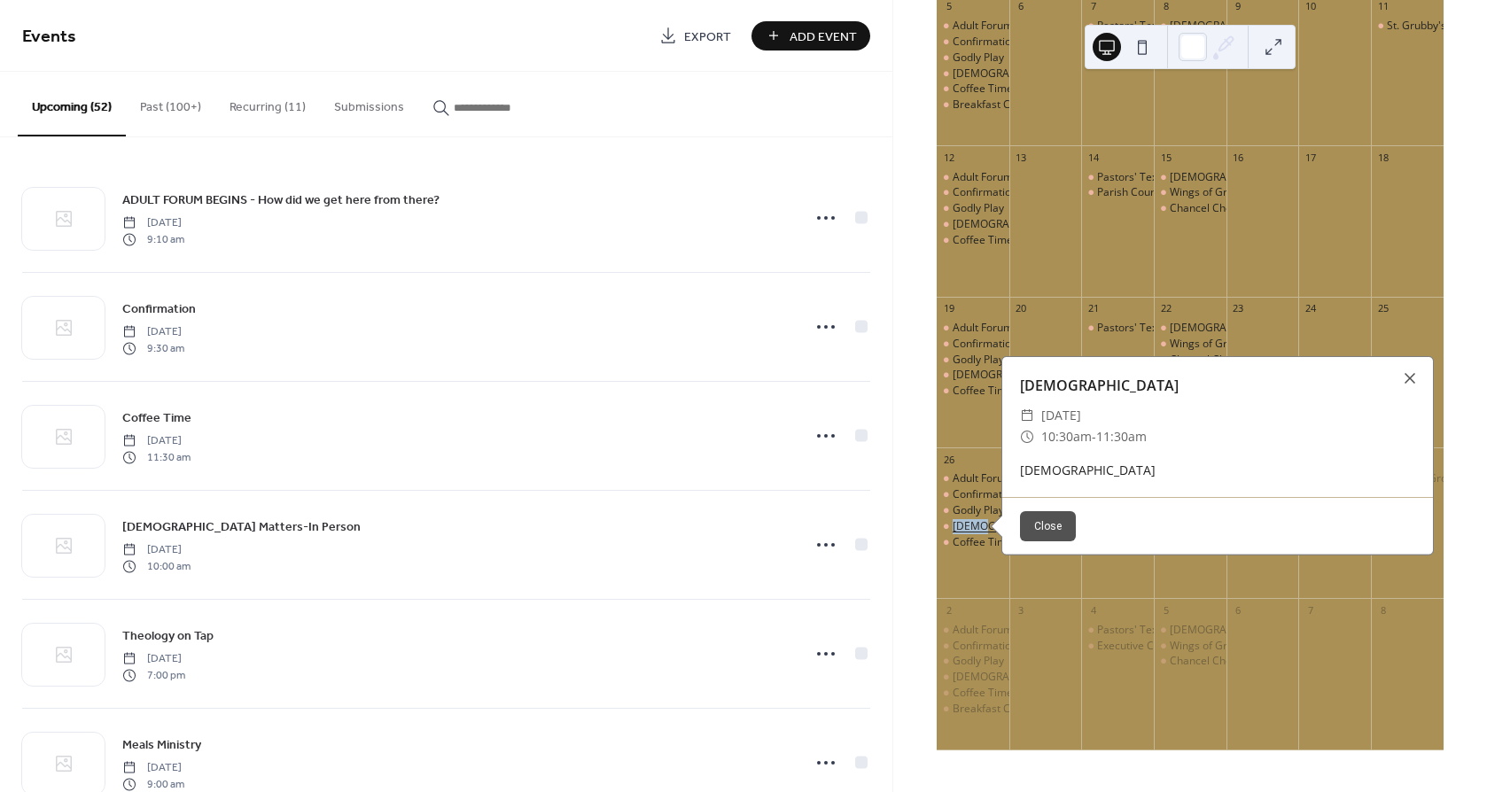
click at [976, 527] on div "Holy Eucharist" at bounding box center [1011, 526] width 117 height 15
click at [960, 525] on div "Holy Eucharist" at bounding box center [973, 526] width 73 height 15
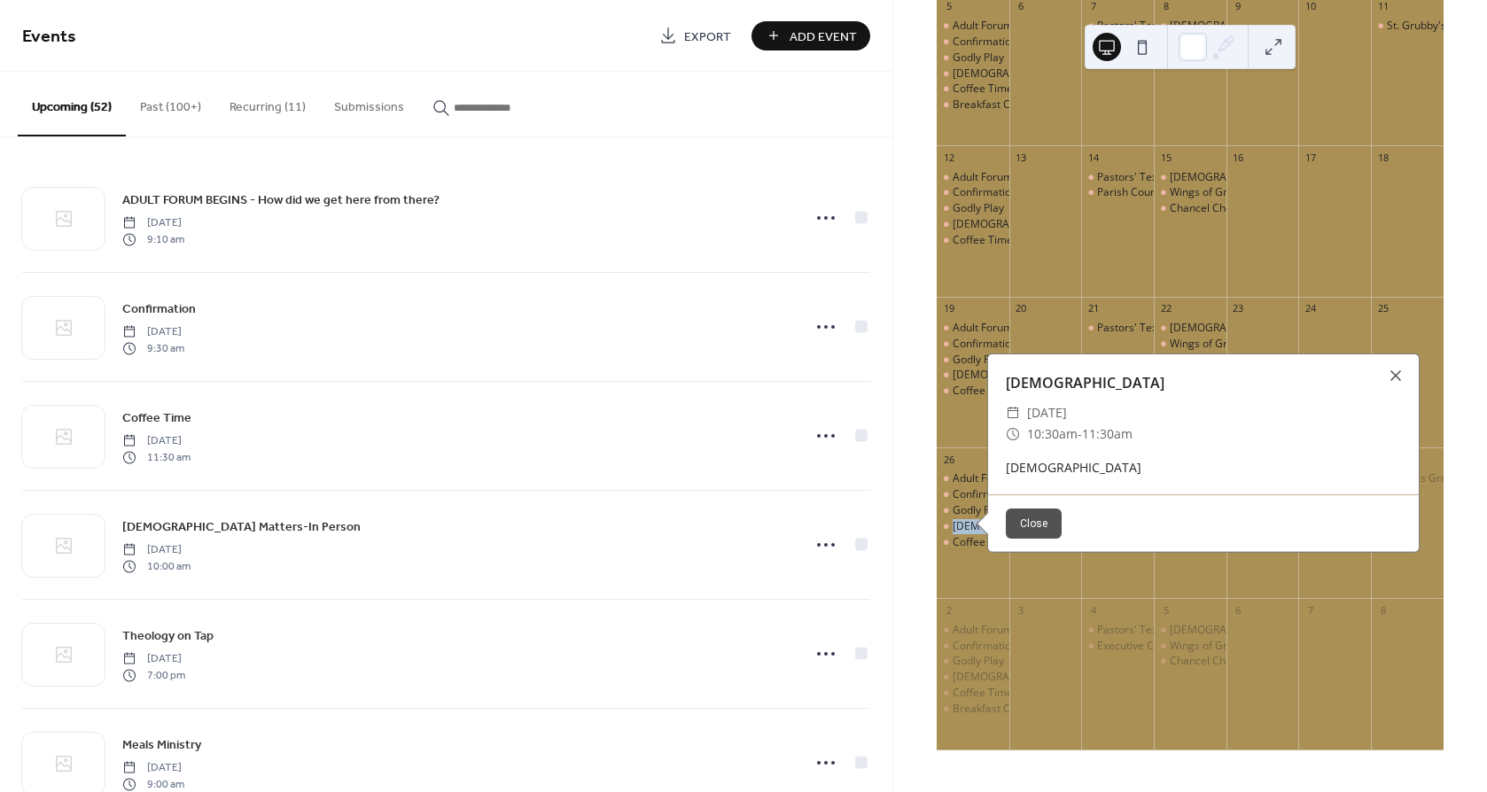
click at [960, 525] on div "Holy Eucharist" at bounding box center [973, 526] width 73 height 15
drag, startPoint x: 960, startPoint y: 525, endPoint x: 995, endPoint y: 573, distance: 59.6
click at [993, 573] on div "Adult Forum: Bring Back Your People Confirmation Godly Play Holy Eucharist Coff…" at bounding box center [973, 532] width 73 height 121
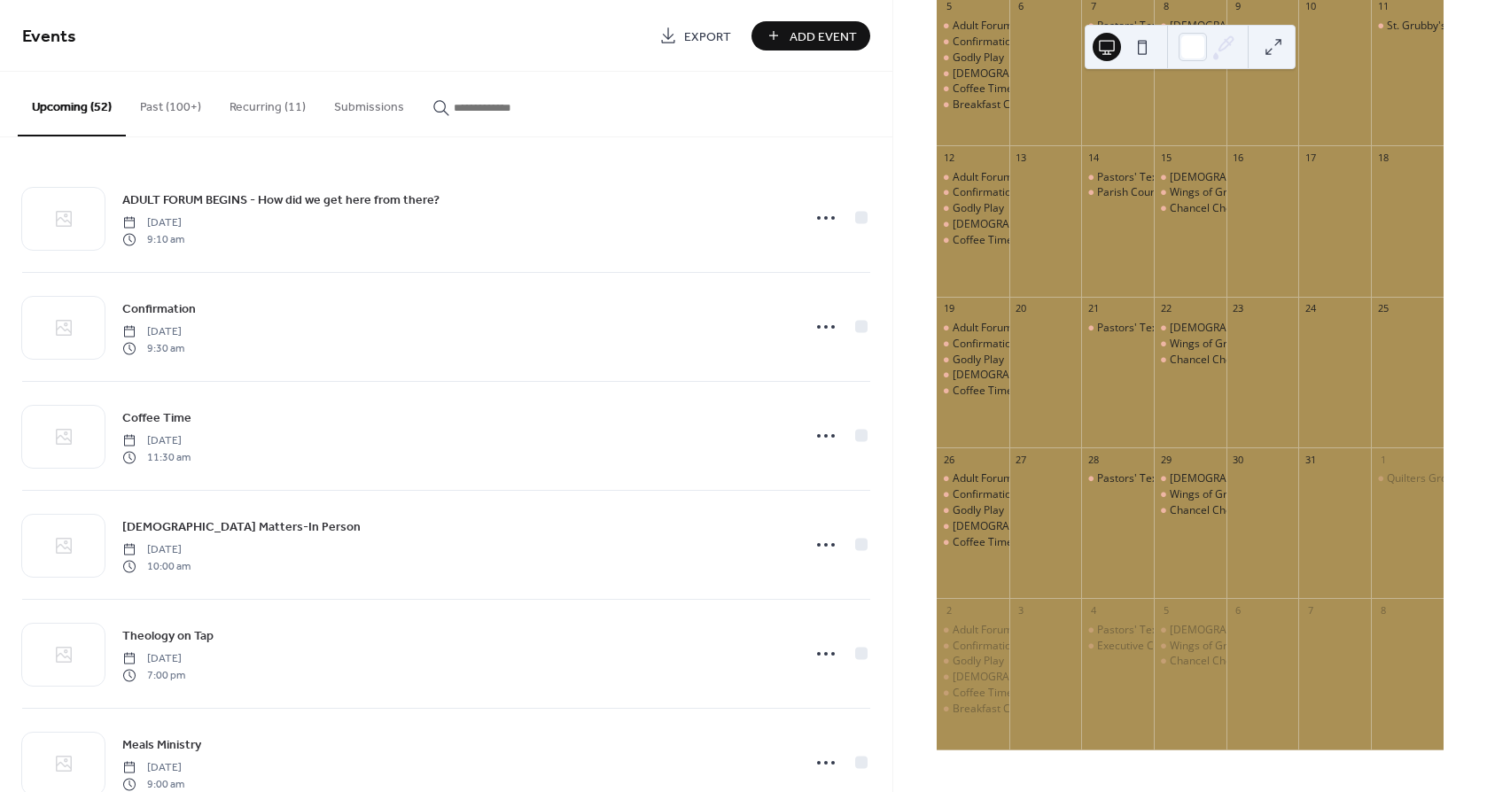
click at [147, 105] on button "Past (100+)" at bounding box center [171, 103] width 90 height 63
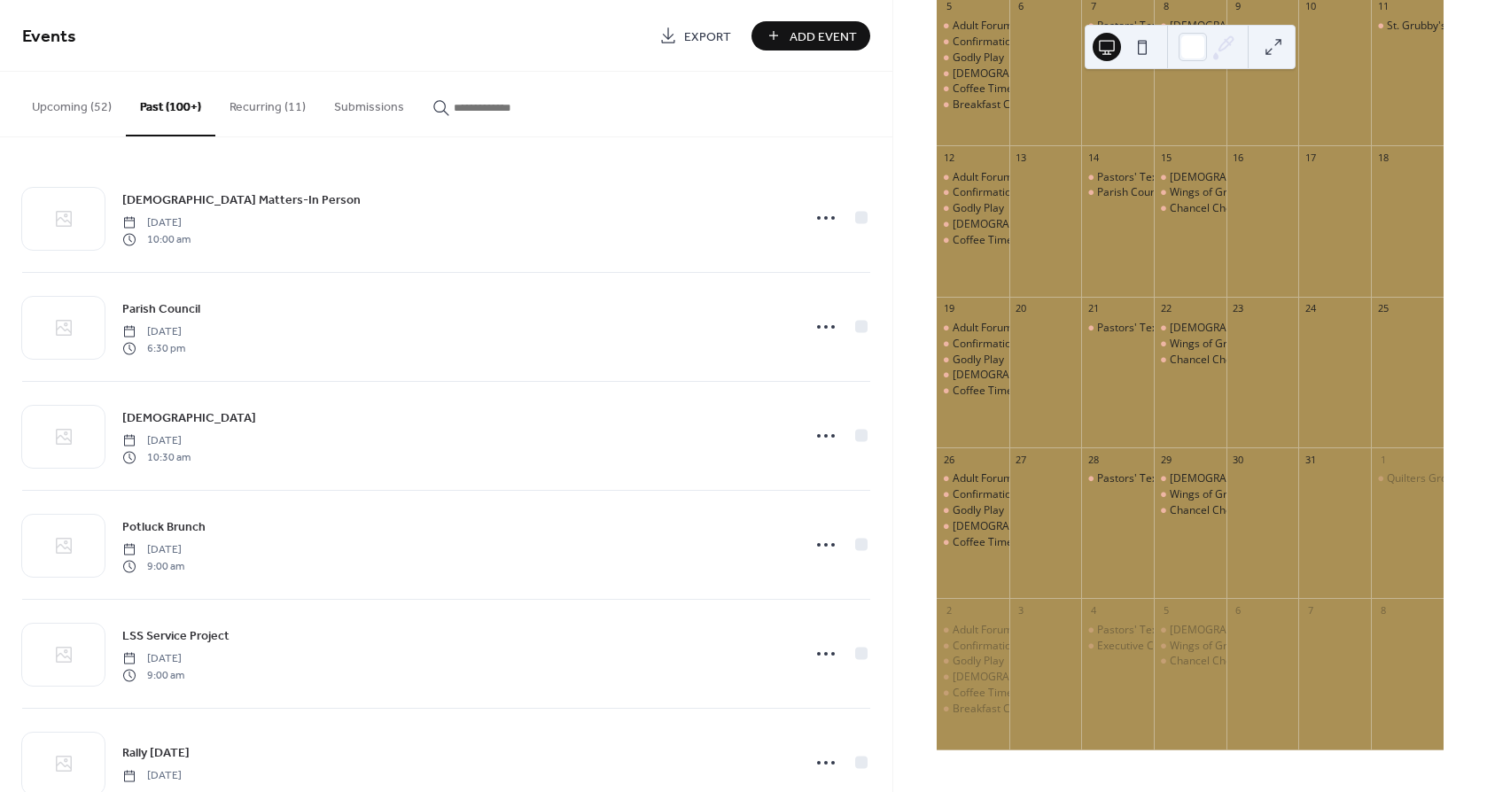
click at [473, 107] on input "button" at bounding box center [507, 107] width 106 height 19
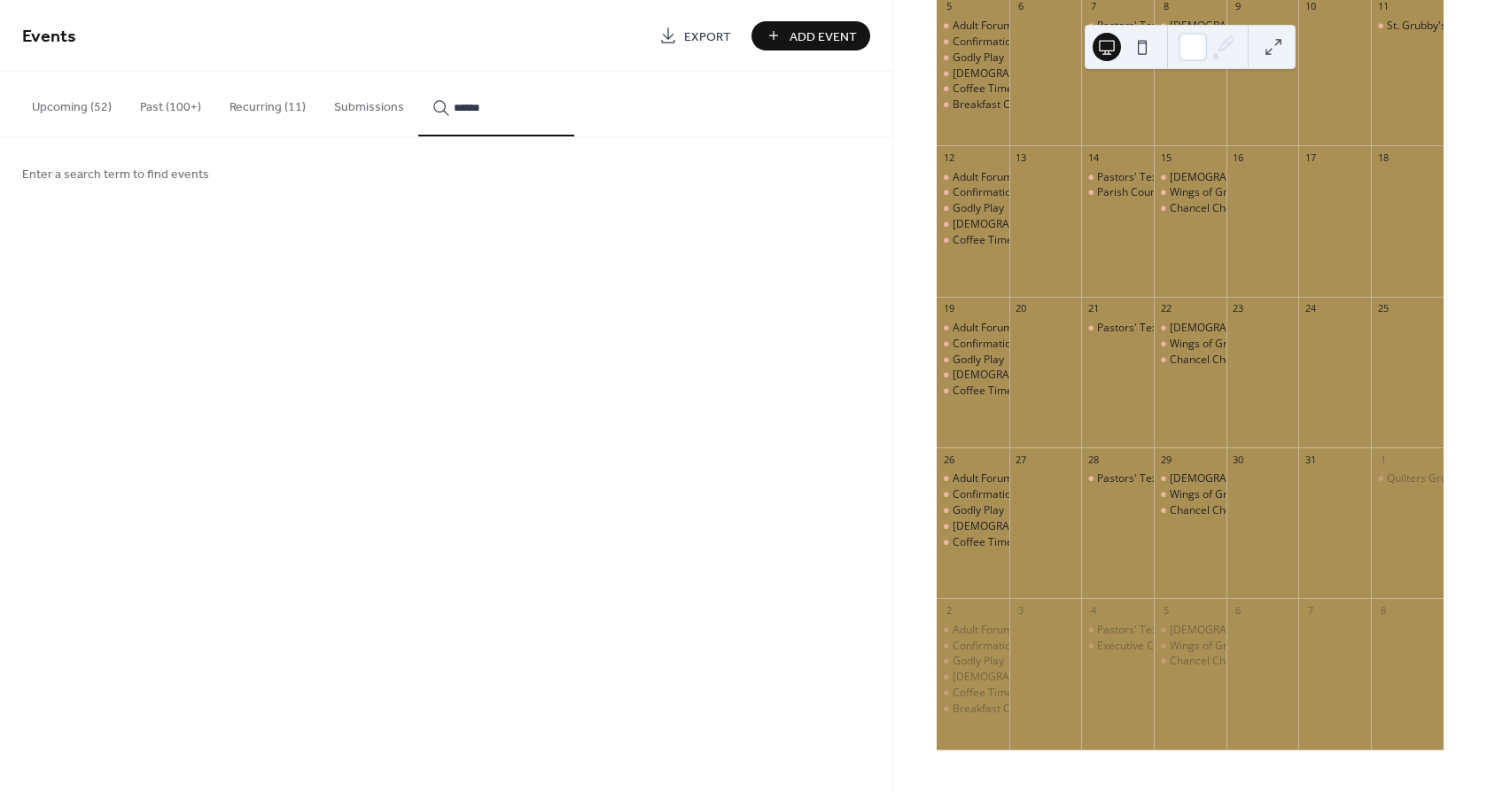
click at [418, 72] on button "*****" at bounding box center [496, 104] width 156 height 65
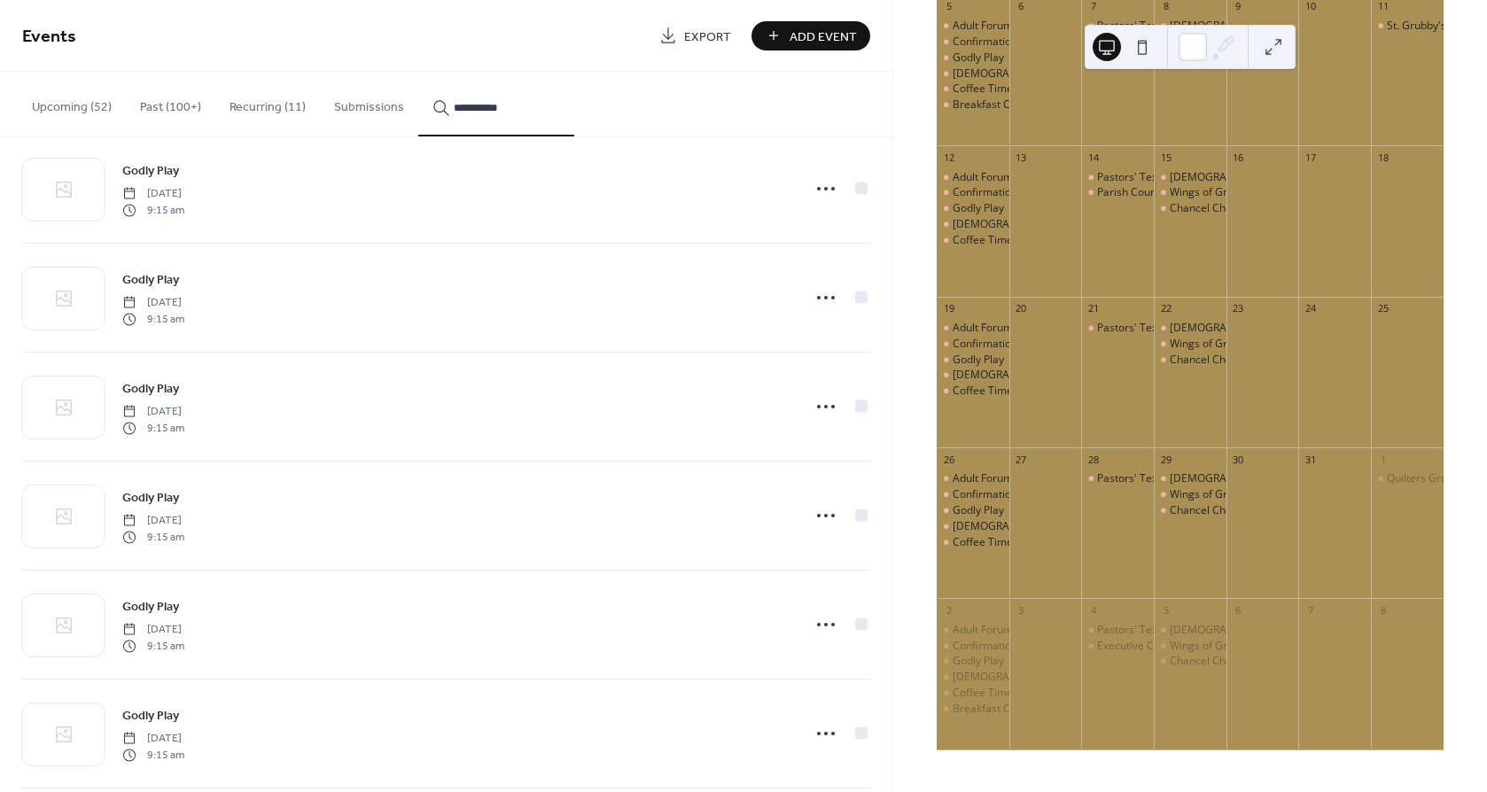
scroll to position [488, 0]
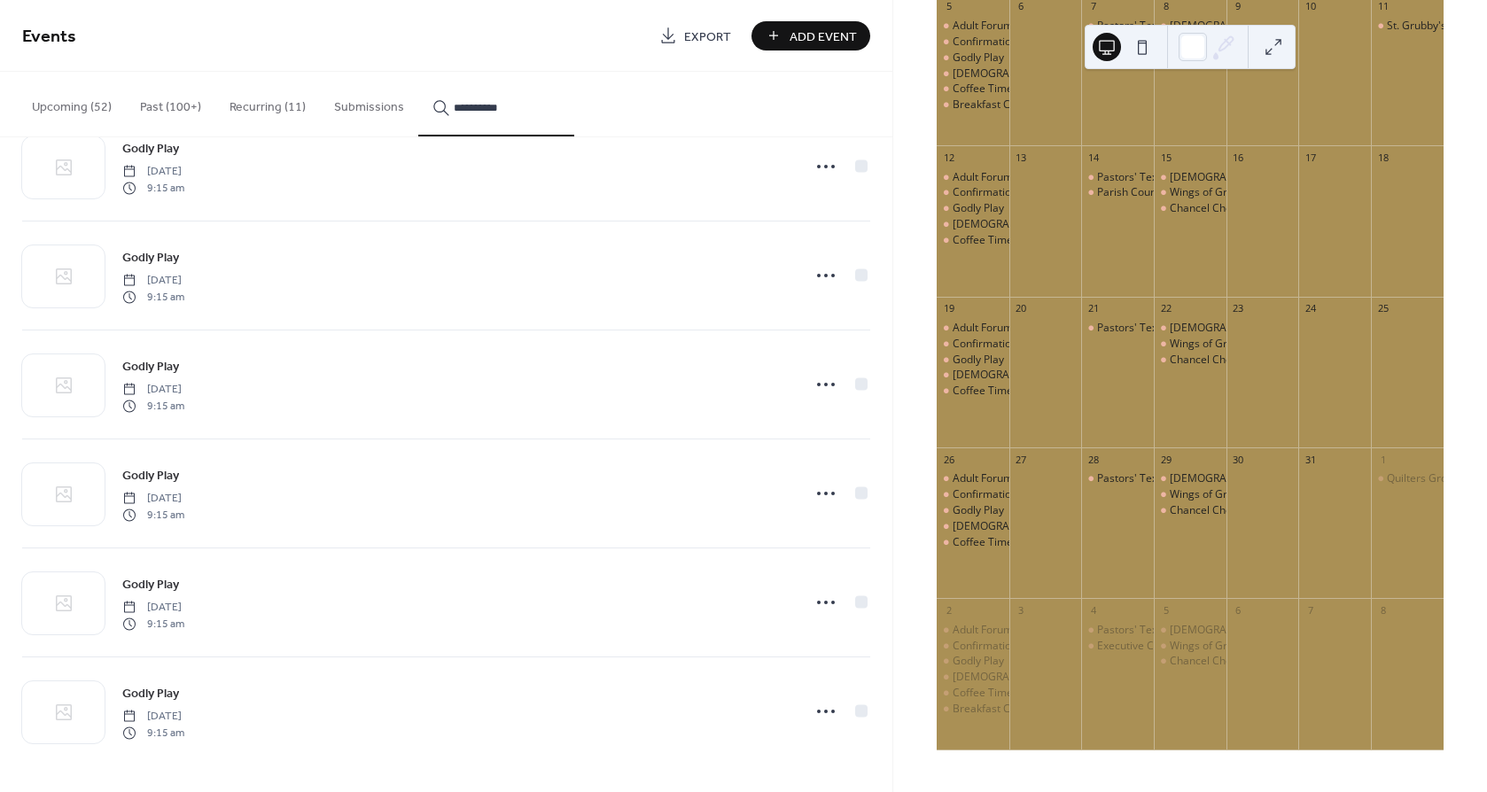
type input "**********"
click at [819, 714] on icon at bounding box center [826, 712] width 28 height 28
click at [783, 598] on span "Edit" at bounding box center [782, 605] width 19 height 19
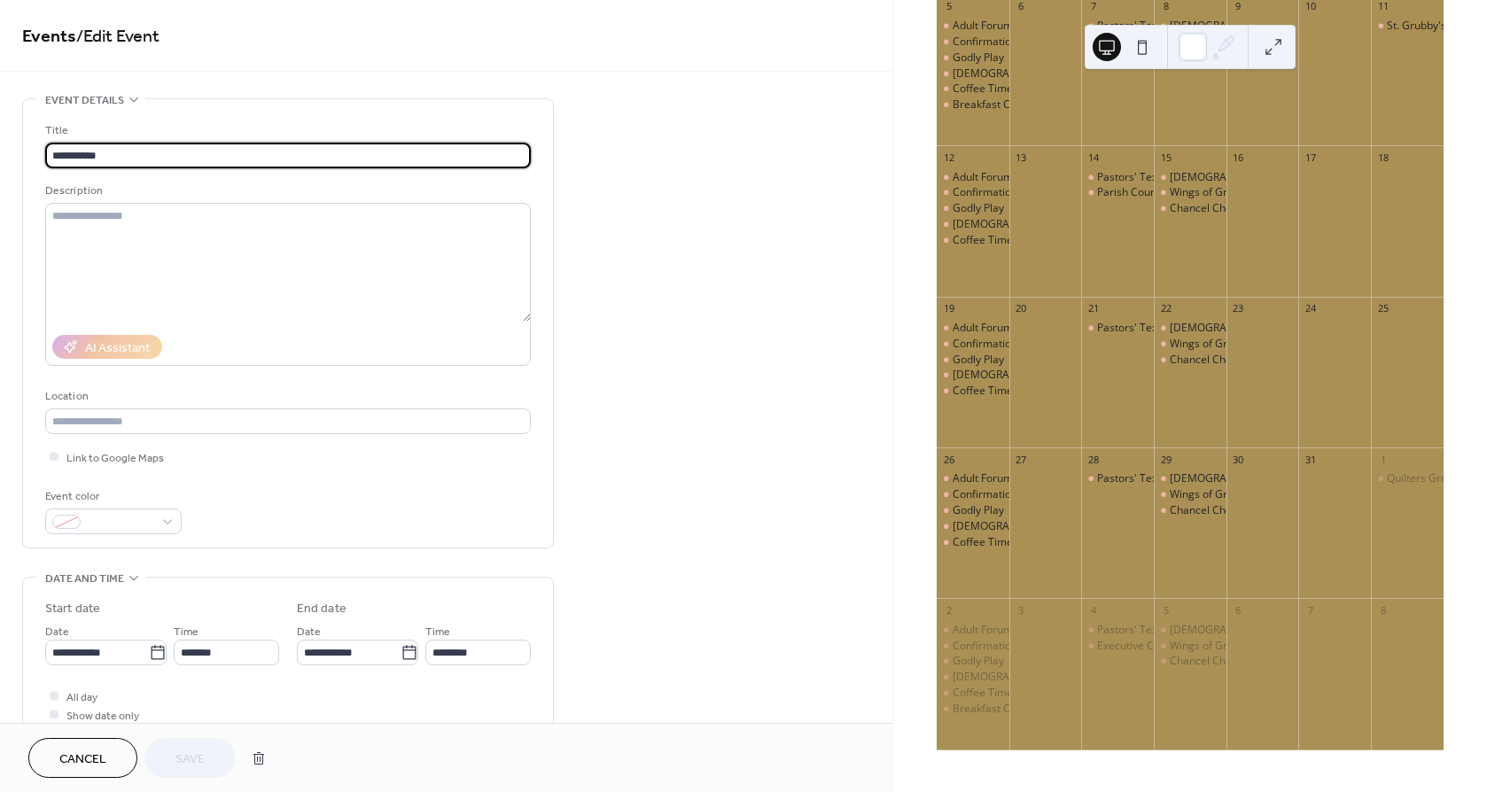
click at [77, 760] on span "Cancel" at bounding box center [82, 760] width 47 height 19
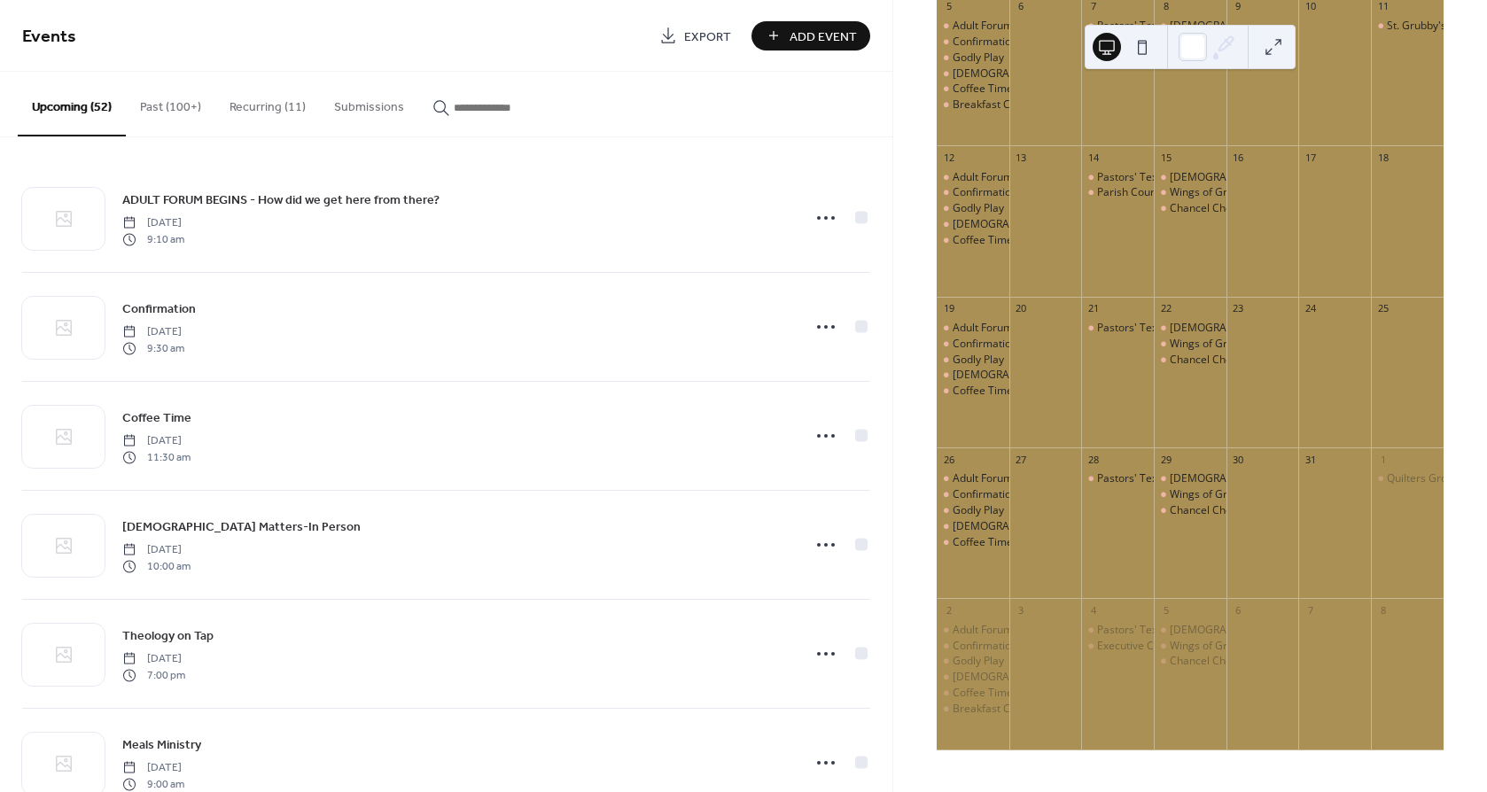
click at [476, 108] on input "button" at bounding box center [507, 107] width 106 height 19
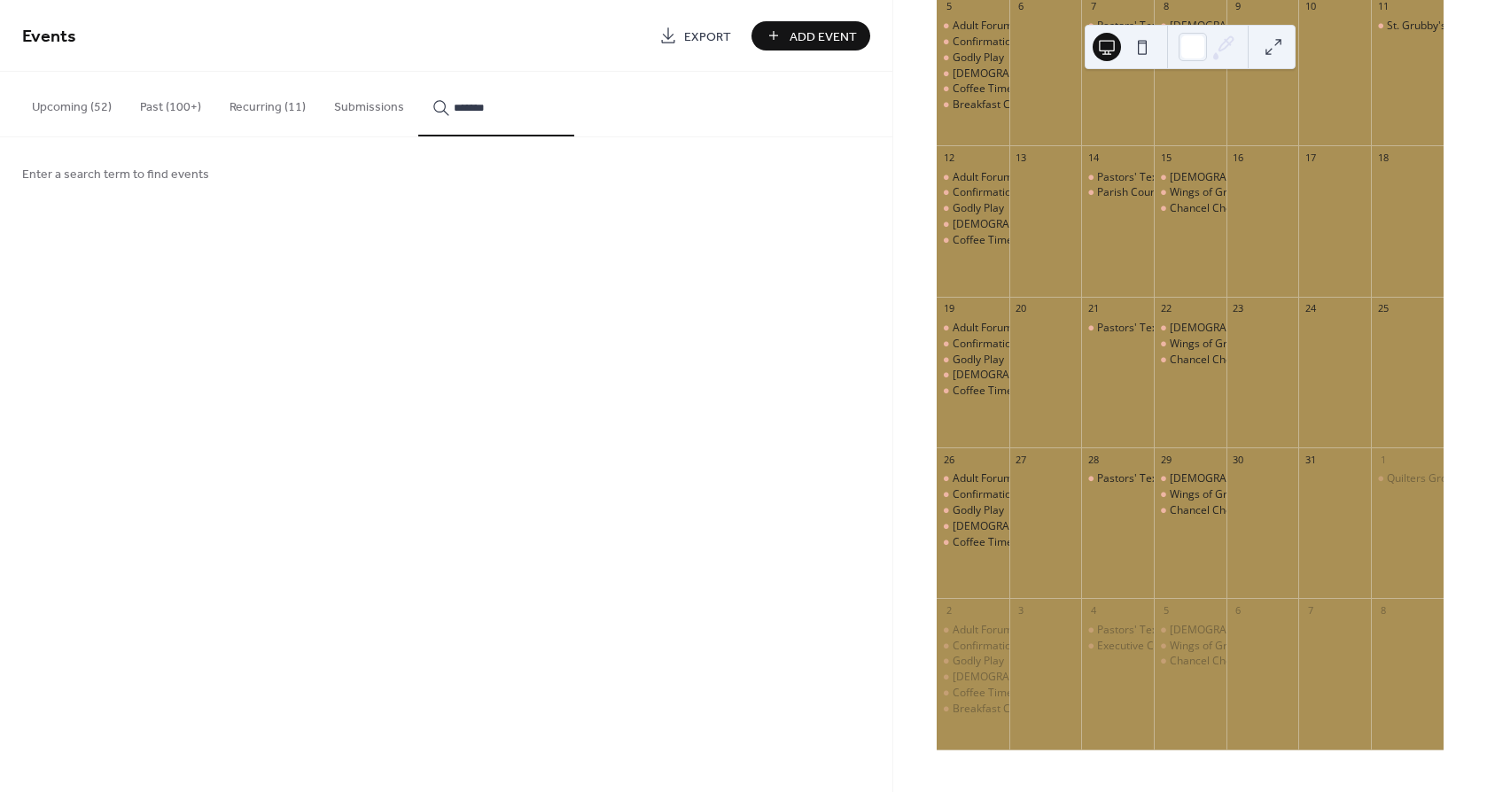
click at [418, 72] on button "*******" at bounding box center [496, 104] width 156 height 65
click at [511, 114] on input "**********" at bounding box center [507, 107] width 106 height 19
click at [512, 109] on input "**********" at bounding box center [507, 107] width 106 height 19
click at [512, 108] on input "**********" at bounding box center [507, 107] width 106 height 19
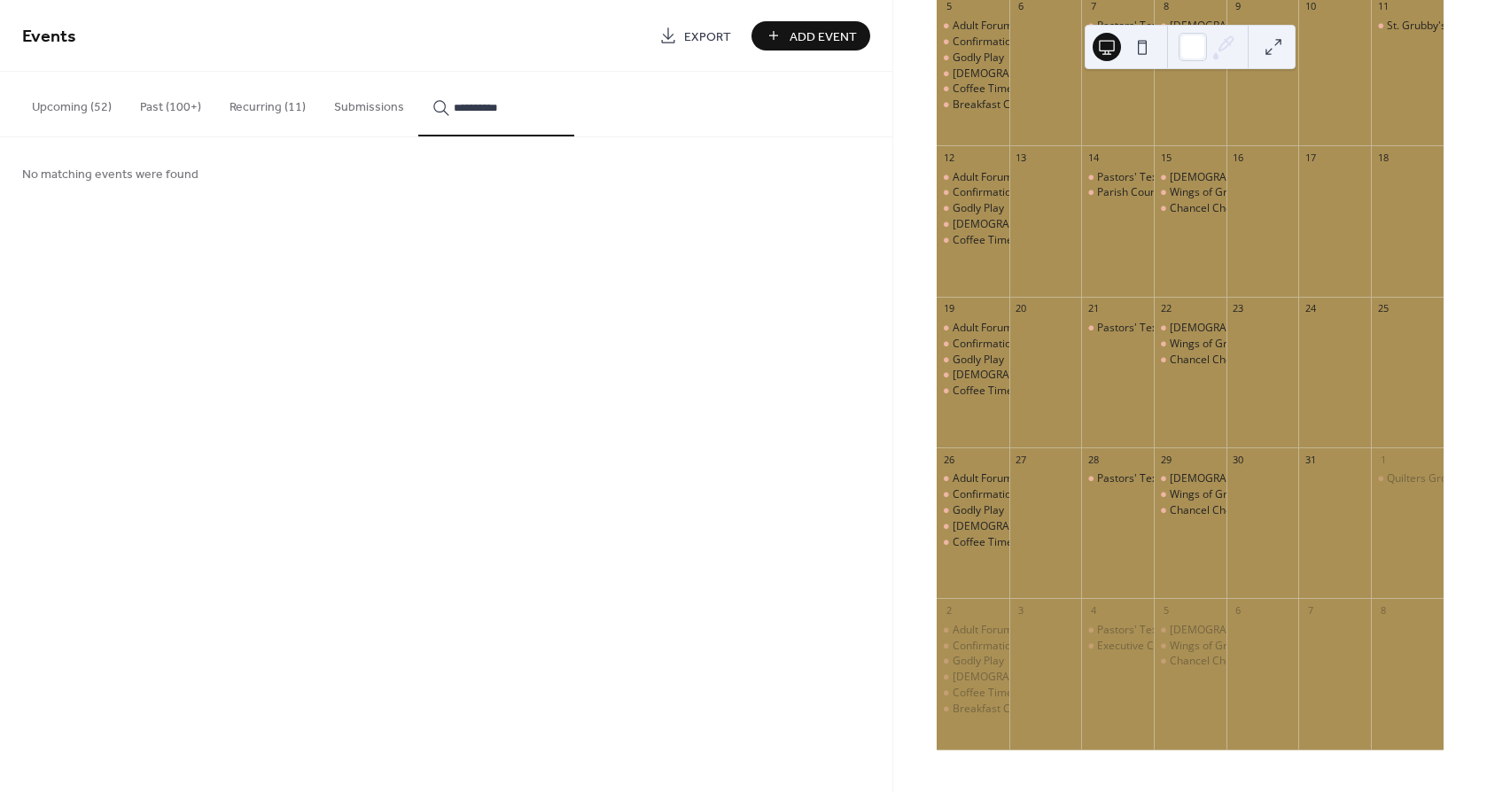
click at [512, 108] on input "**********" at bounding box center [507, 107] width 106 height 19
click at [522, 107] on input "**********" at bounding box center [507, 107] width 106 height 19
click at [498, 112] on input "**********" at bounding box center [507, 107] width 106 height 19
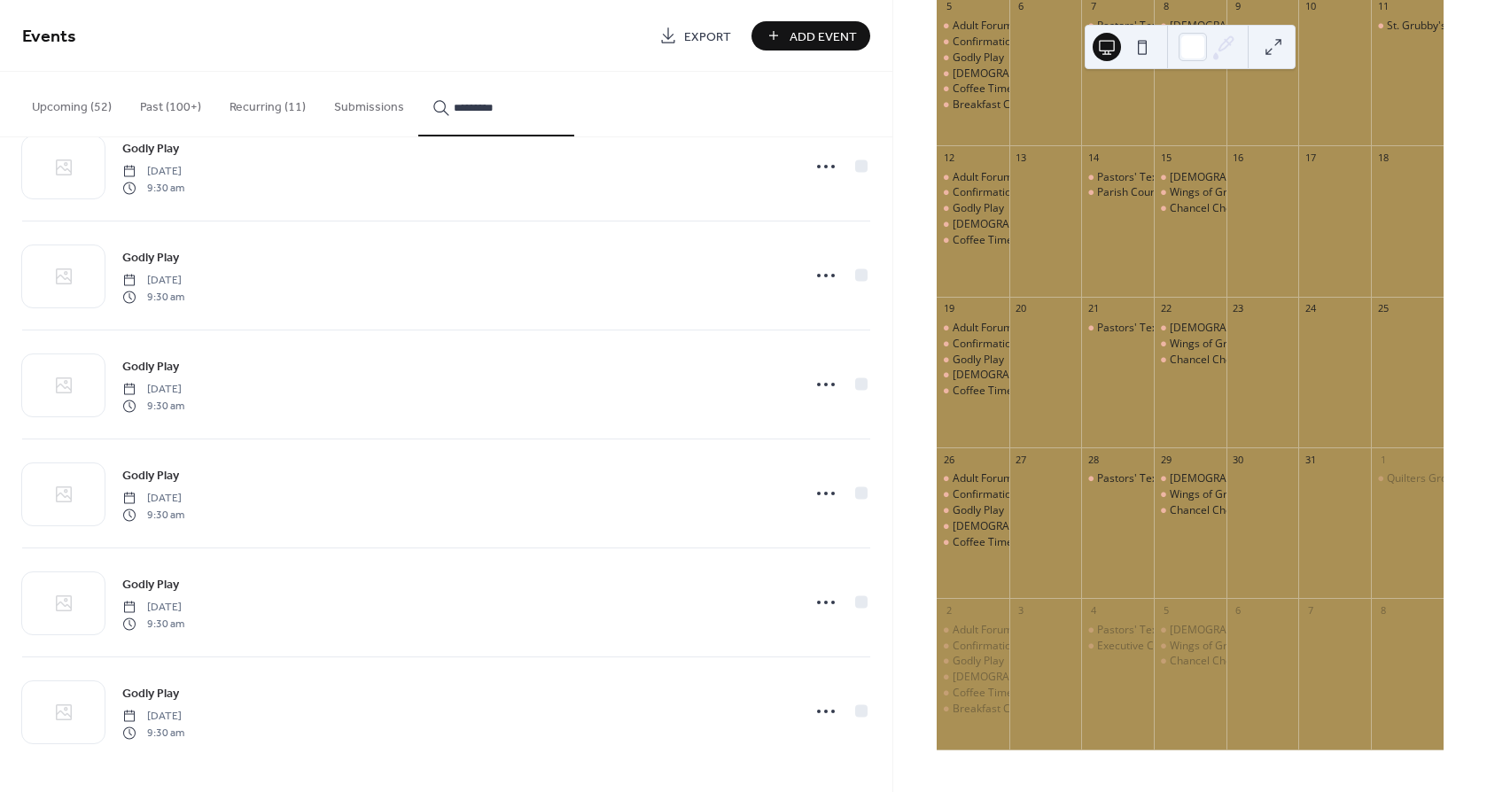
scroll to position [488, 0]
type input "*********"
